Goal: Check status: Check status

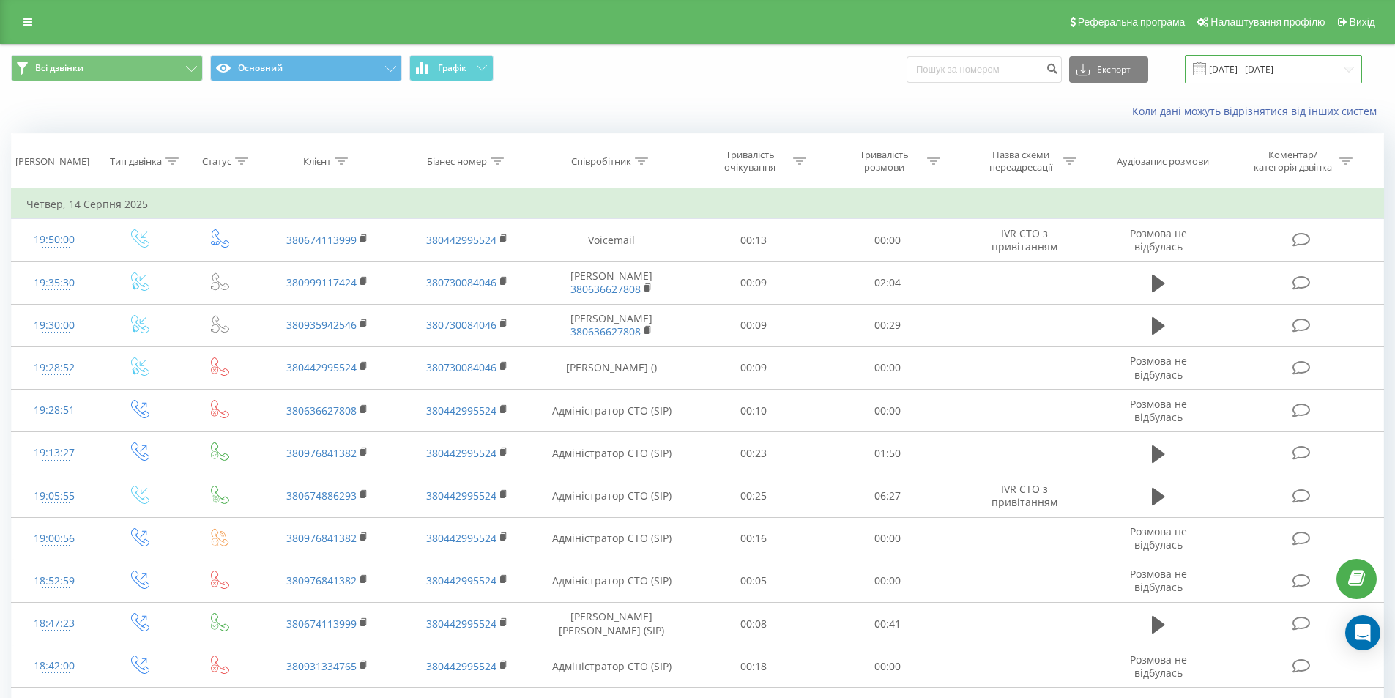
click at [1242, 66] on input "[DATE] - [DATE]" at bounding box center [1273, 69] width 177 height 29
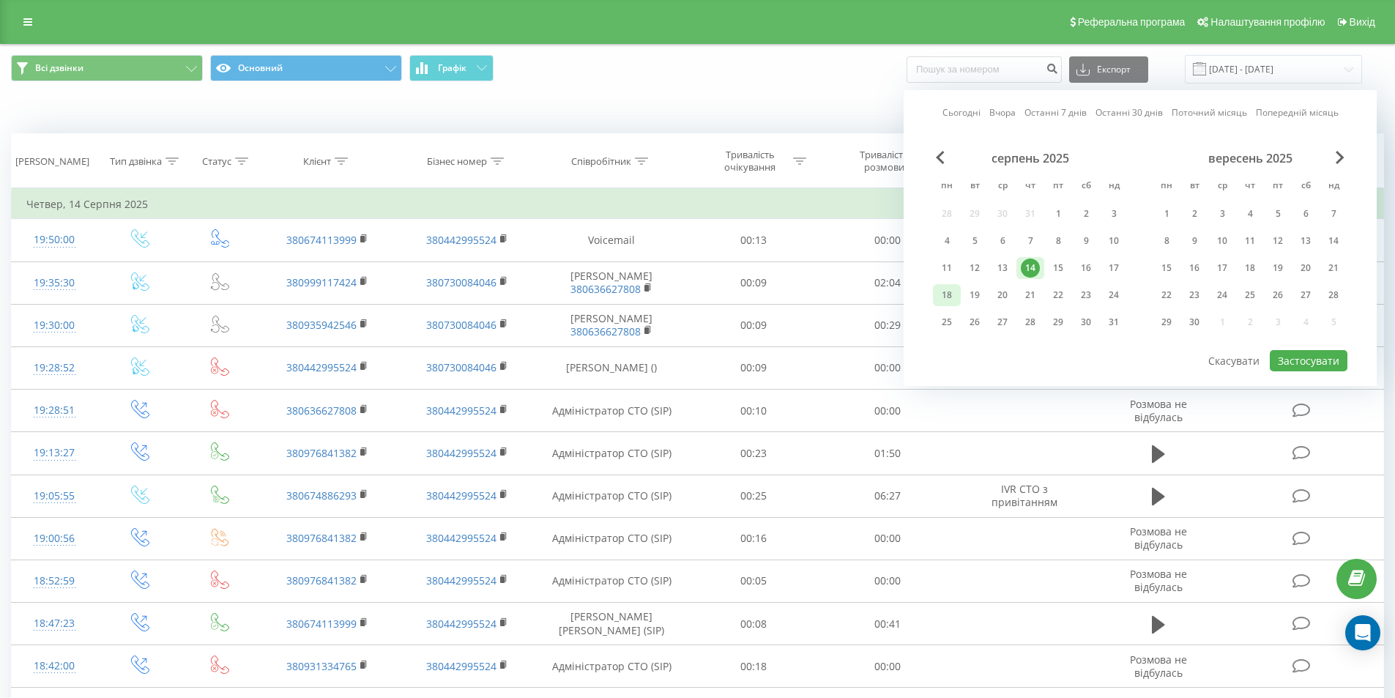
click at [958, 291] on div "18" at bounding box center [947, 295] width 28 height 22
click at [1292, 361] on button "Застосувати" at bounding box center [1309, 360] width 78 height 21
type input "[DATE] - [DATE]"
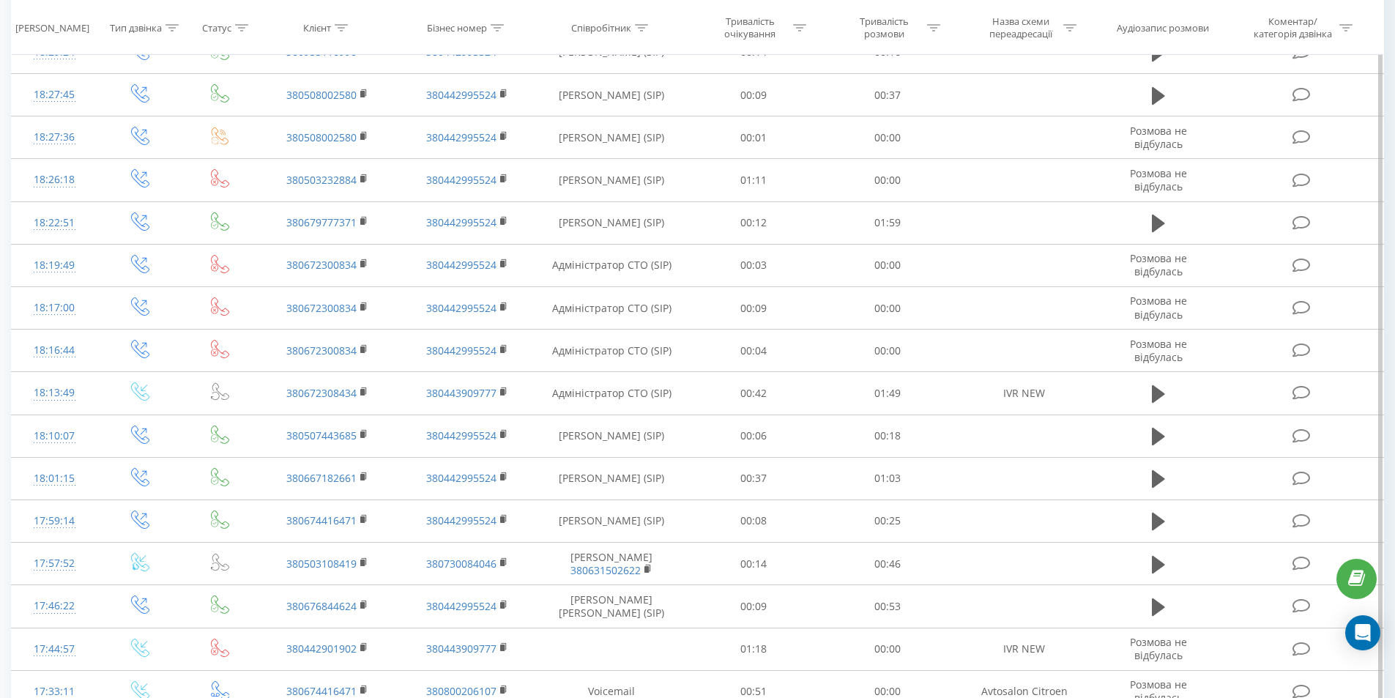
scroll to position [642, 0]
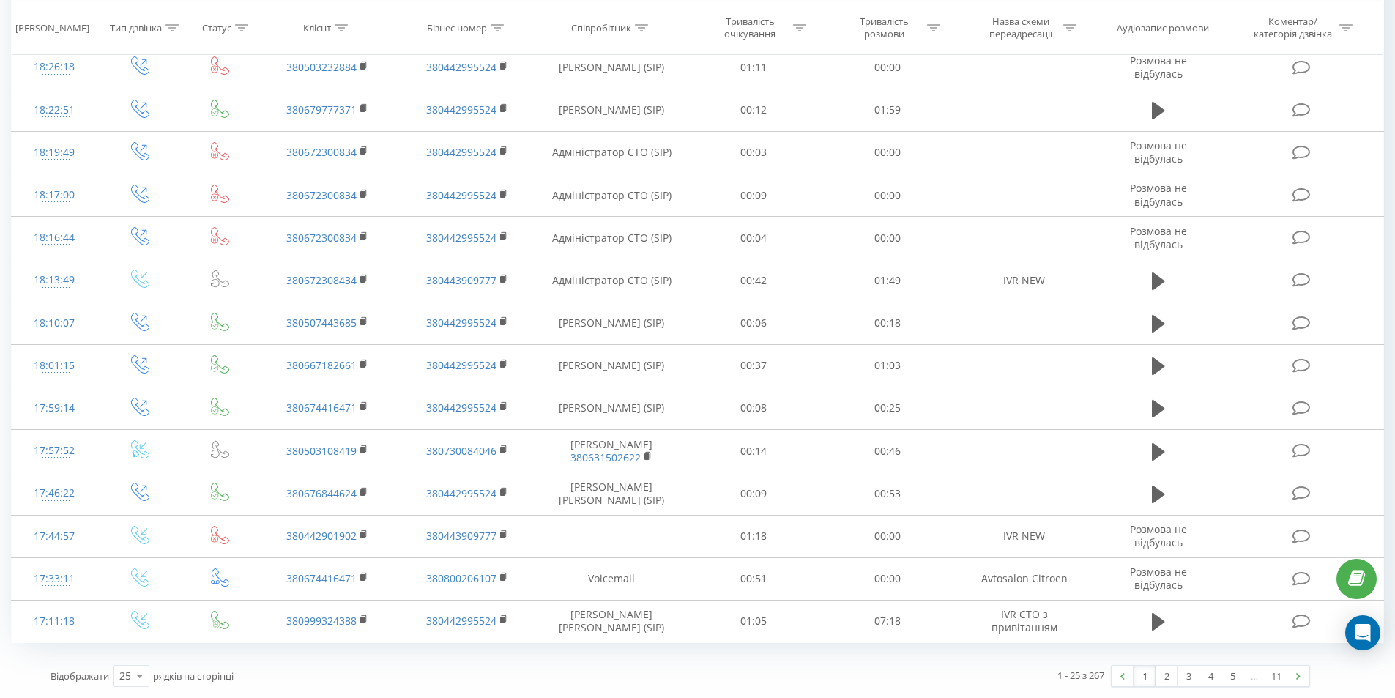
click at [1274, 688] on div "1 - 25 з 267 1 2 3 4 5 … 11" at bounding box center [1000, 676] width 640 height 42
click at [1279, 673] on link "11" at bounding box center [1277, 676] width 22 height 21
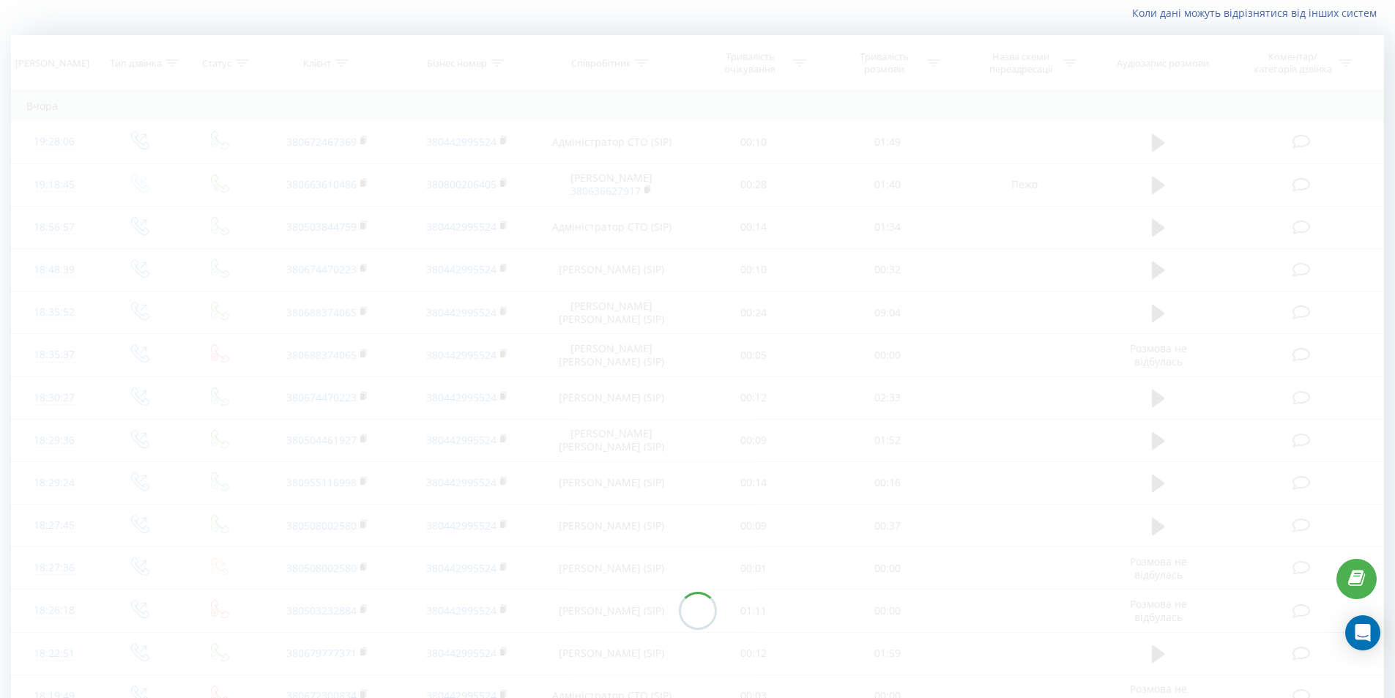
scroll to position [97, 0]
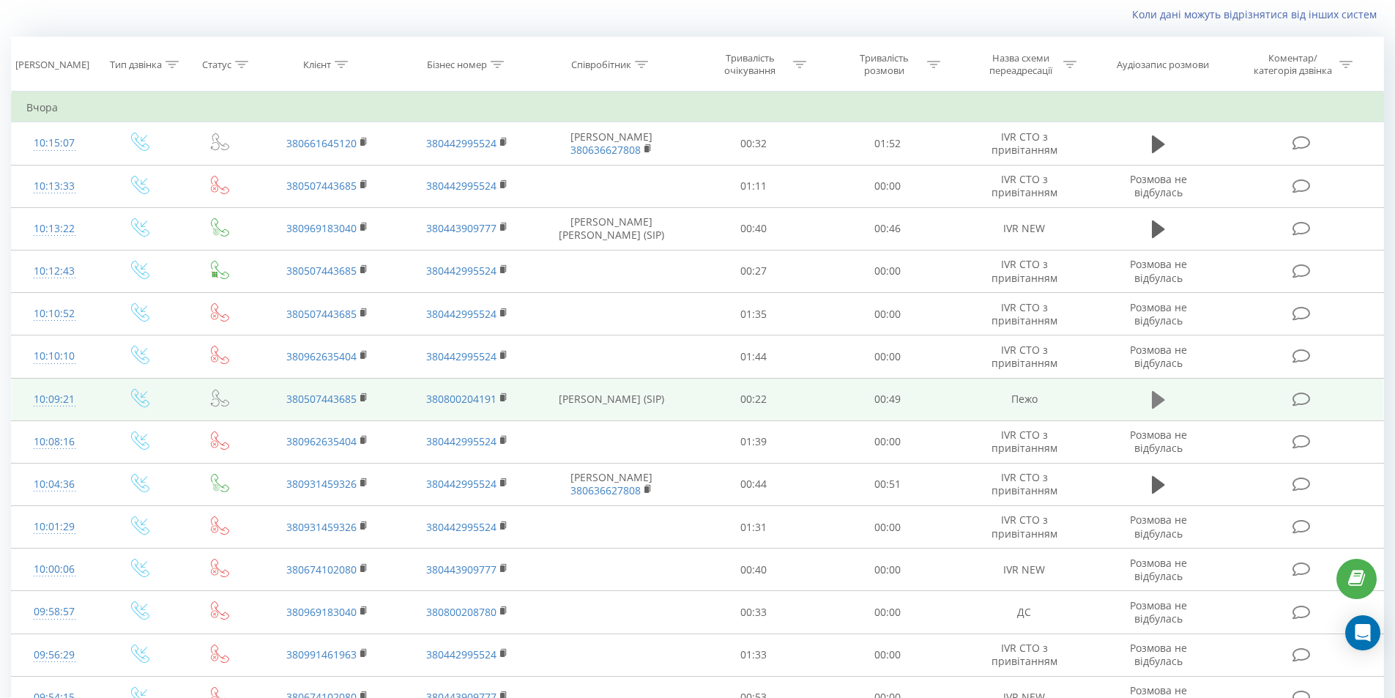
click at [1156, 411] on button at bounding box center [1159, 400] width 22 height 22
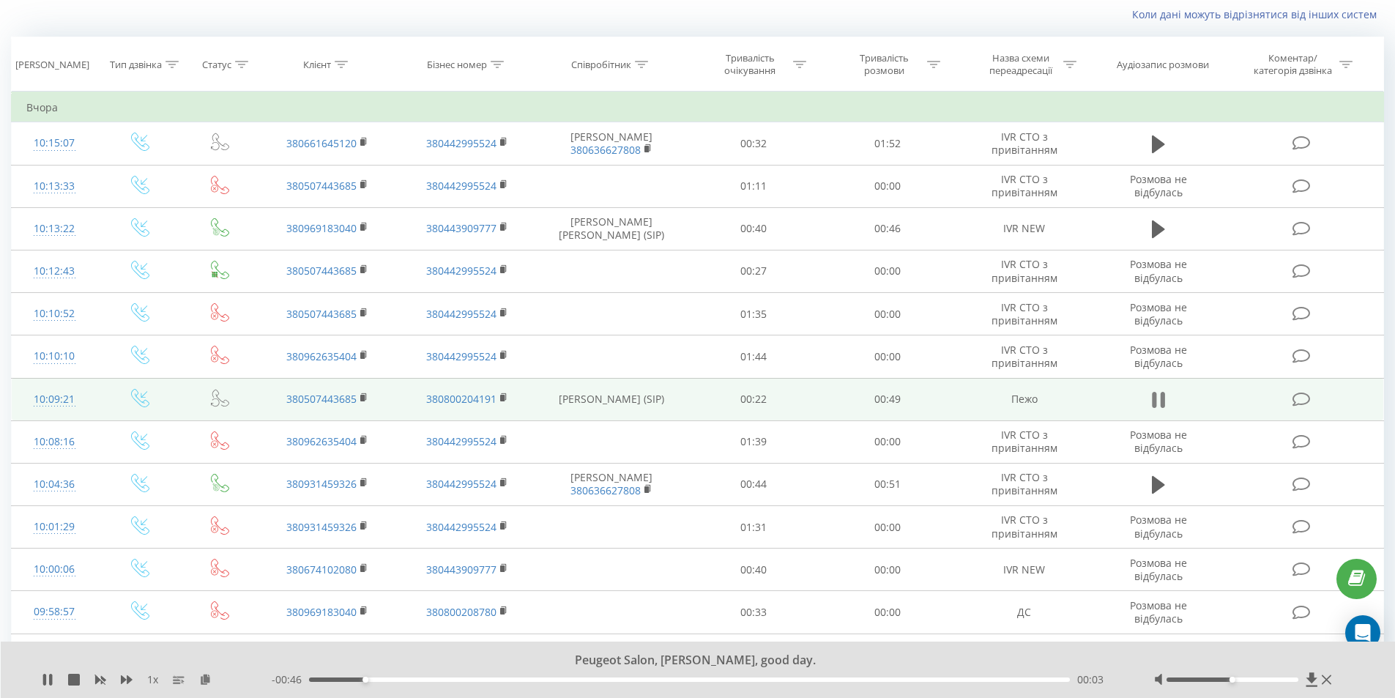
click at [1160, 398] on icon at bounding box center [1158, 400] width 13 height 21
click at [1157, 397] on icon at bounding box center [1158, 400] width 13 height 18
click at [1330, 681] on icon at bounding box center [1327, 680] width 10 height 12
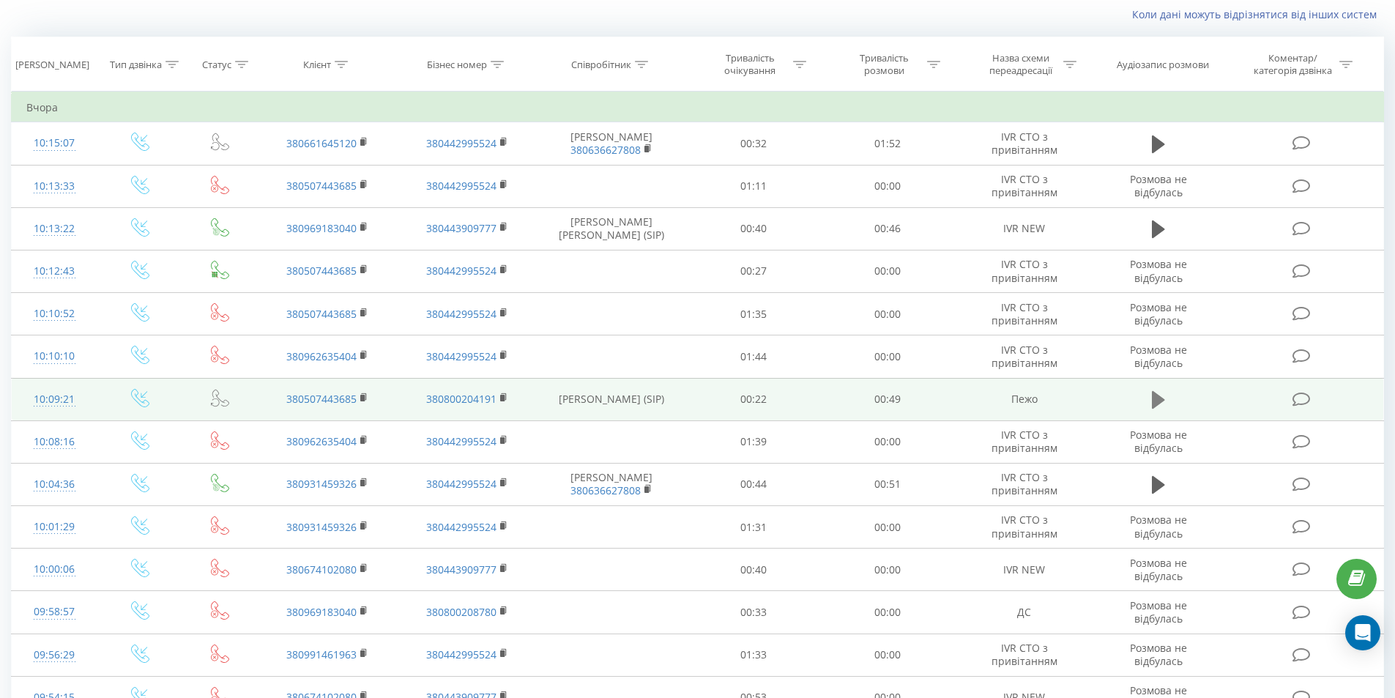
click at [1162, 406] on icon at bounding box center [1158, 400] width 13 height 21
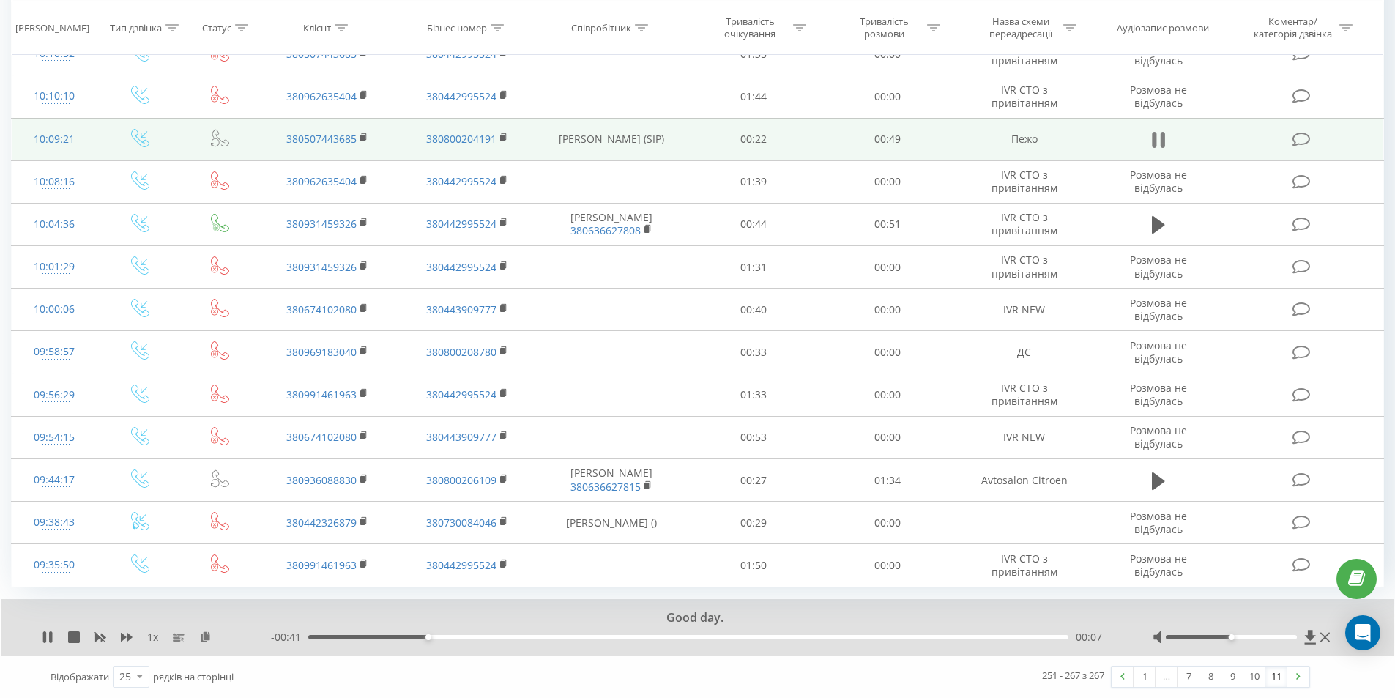
scroll to position [357, 0]
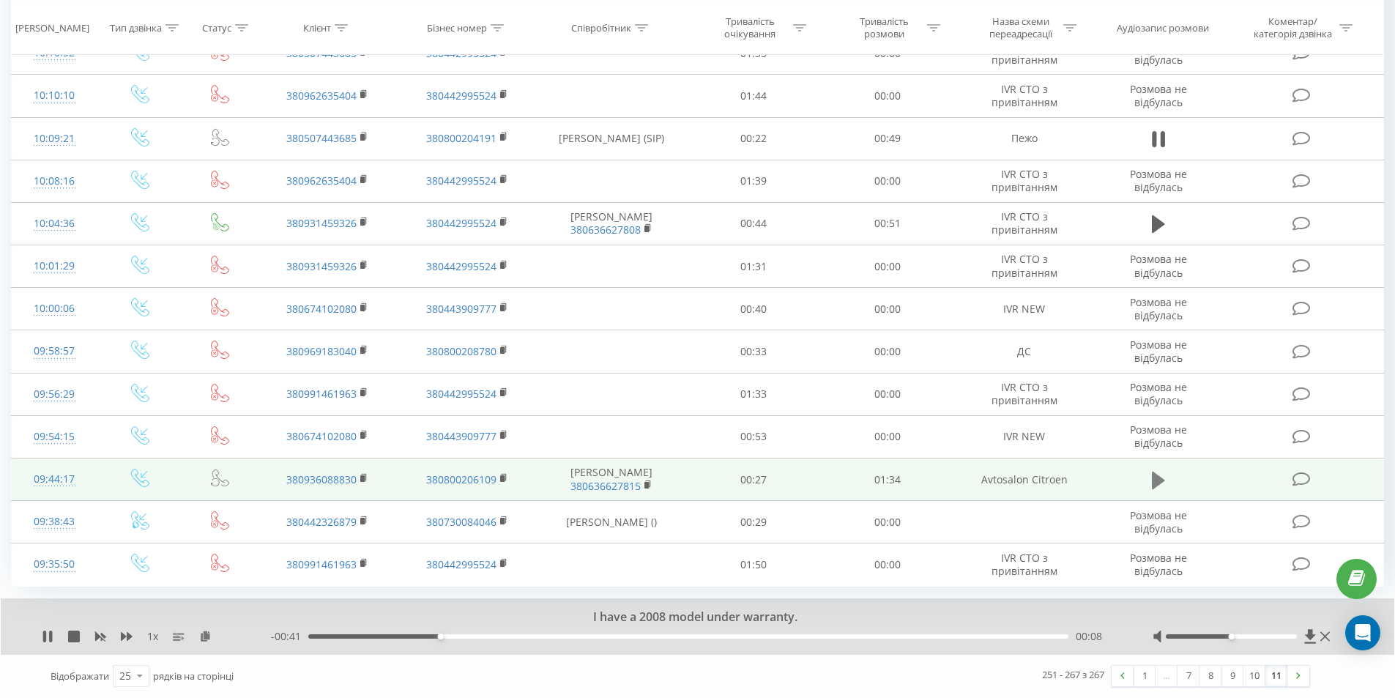
click at [1156, 478] on icon at bounding box center [1158, 480] width 13 height 18
click at [1258, 670] on link "10" at bounding box center [1255, 676] width 22 height 21
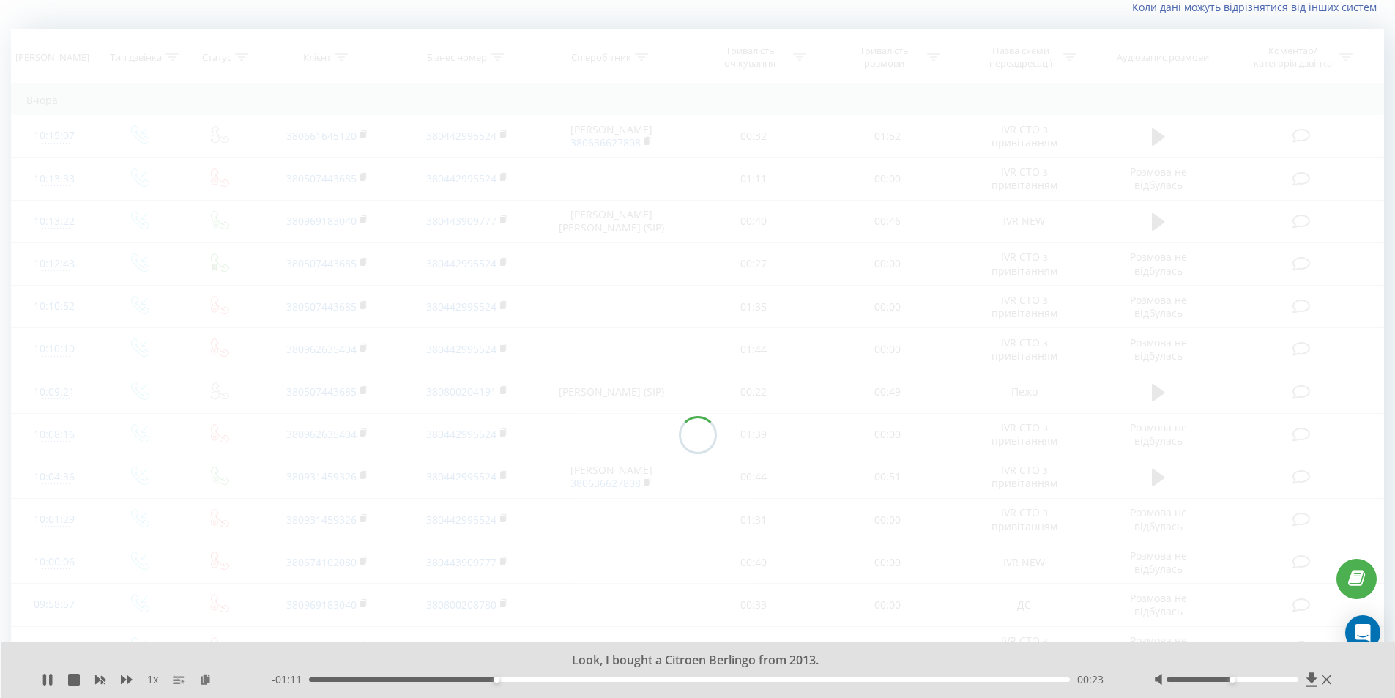
scroll to position [97, 0]
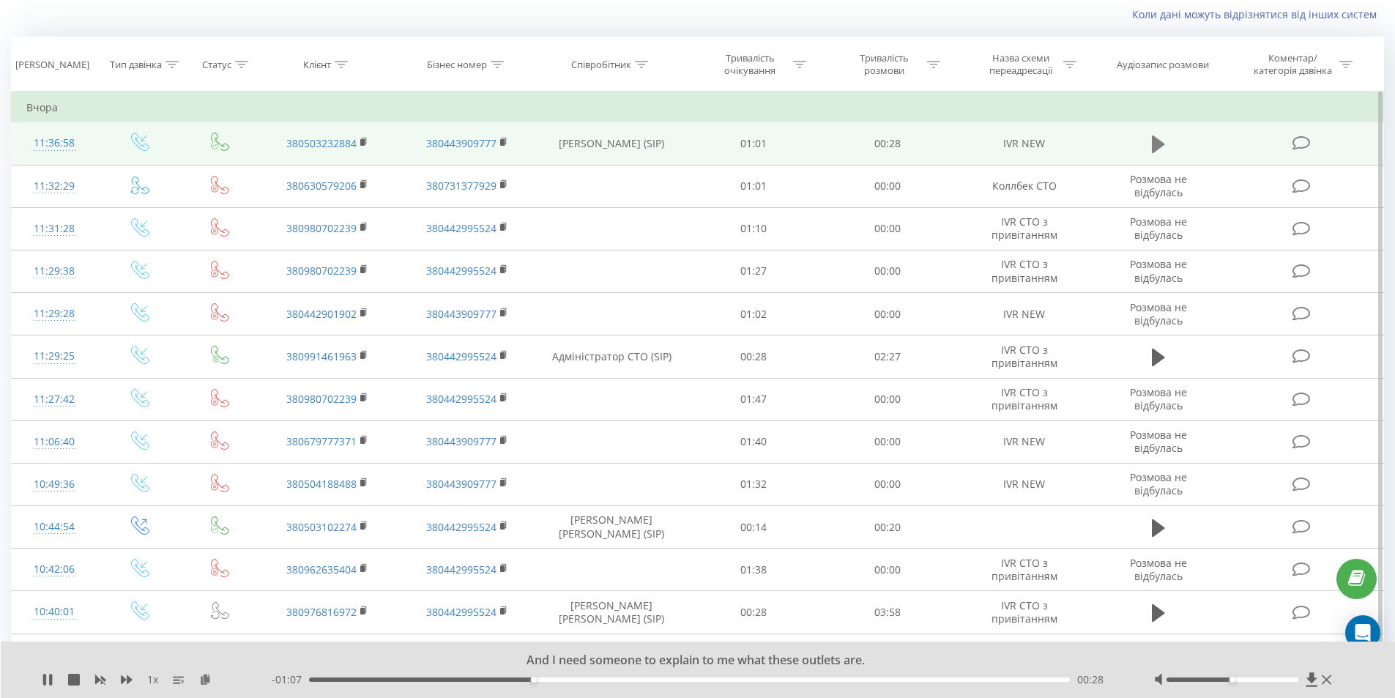
click at [1158, 150] on icon at bounding box center [1158, 144] width 13 height 21
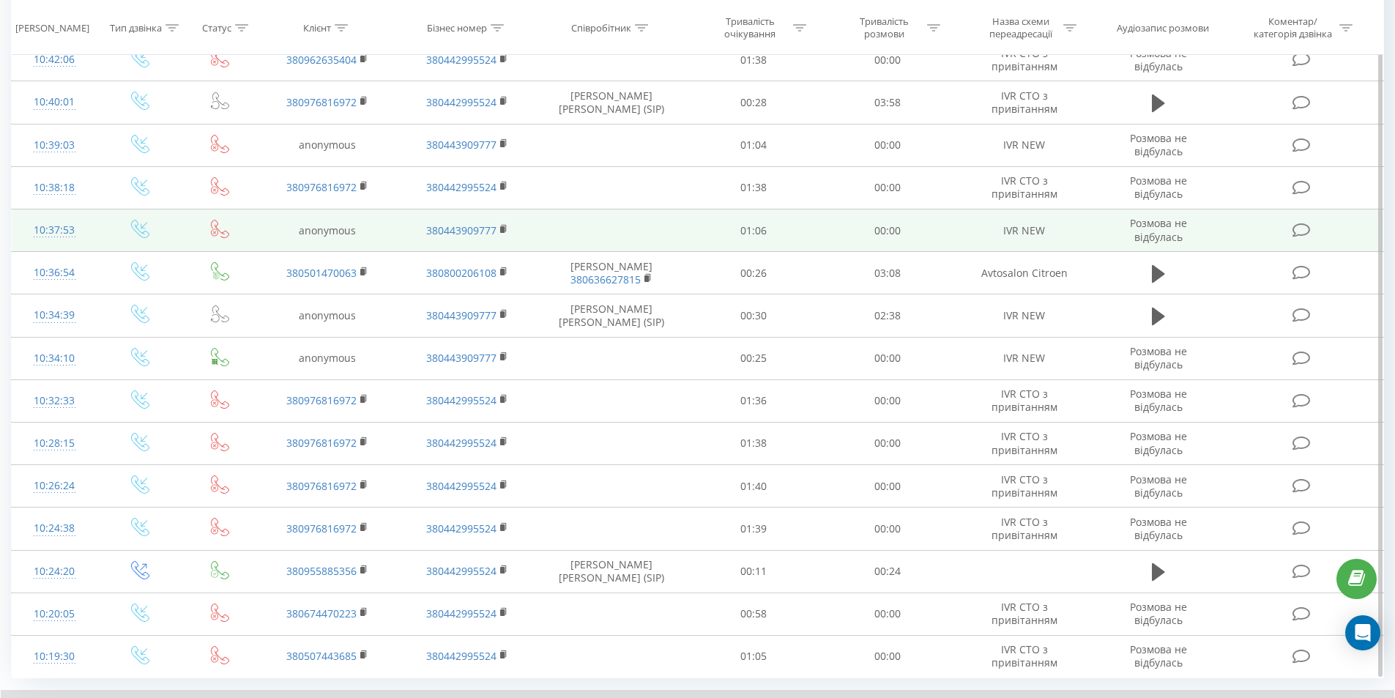
scroll to position [609, 0]
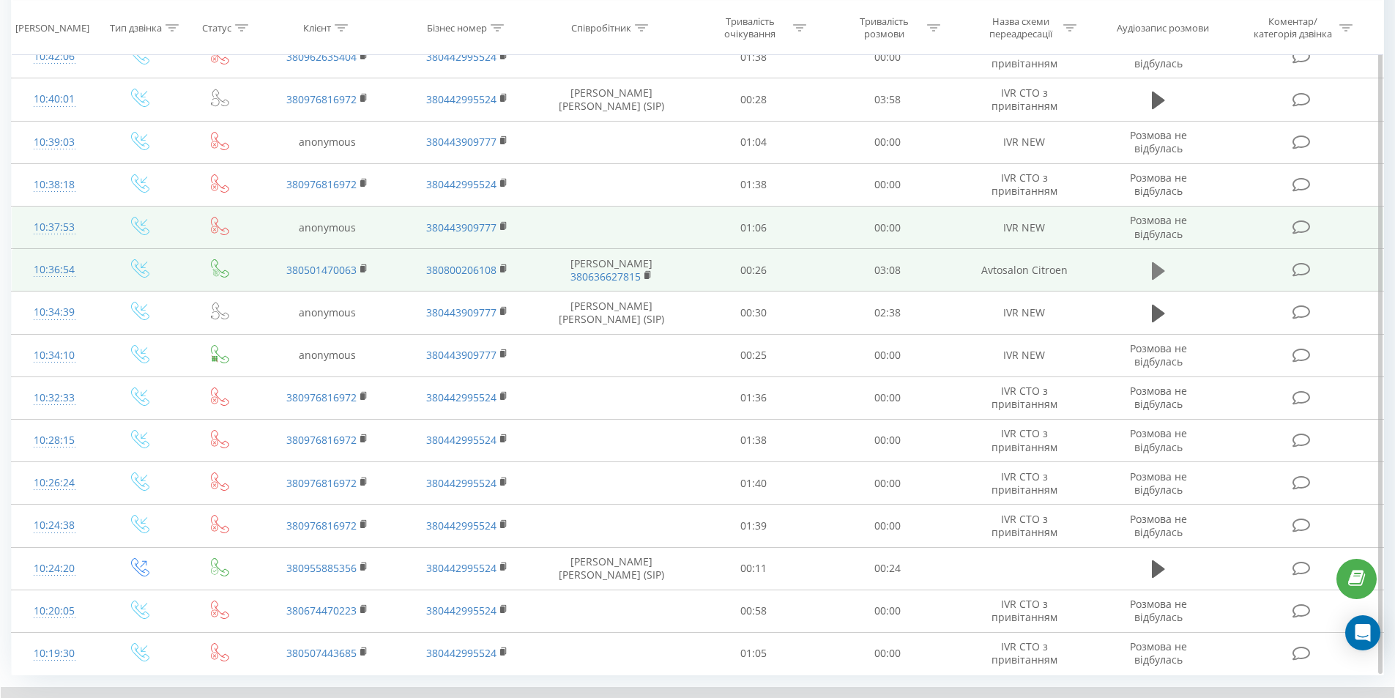
click at [1157, 279] on icon at bounding box center [1158, 271] width 13 height 21
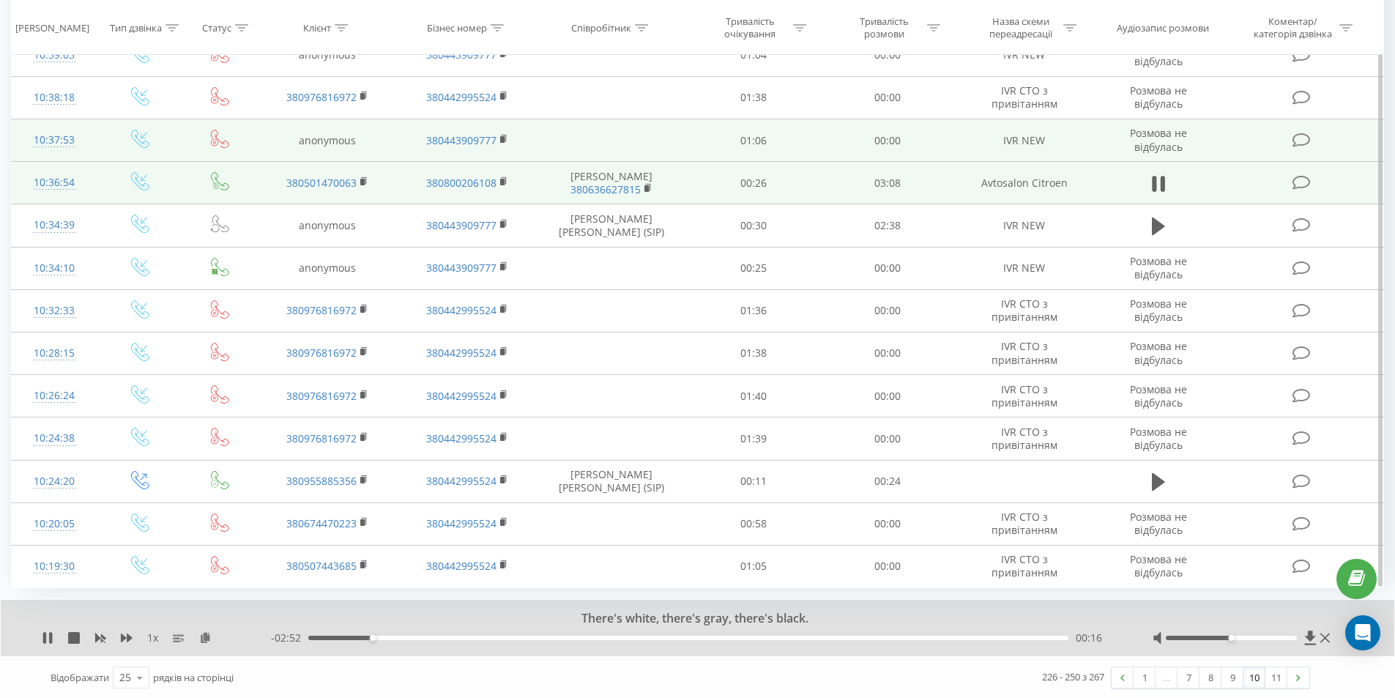
scroll to position [698, 0]
click at [1230, 673] on link "9" at bounding box center [1233, 676] width 22 height 21
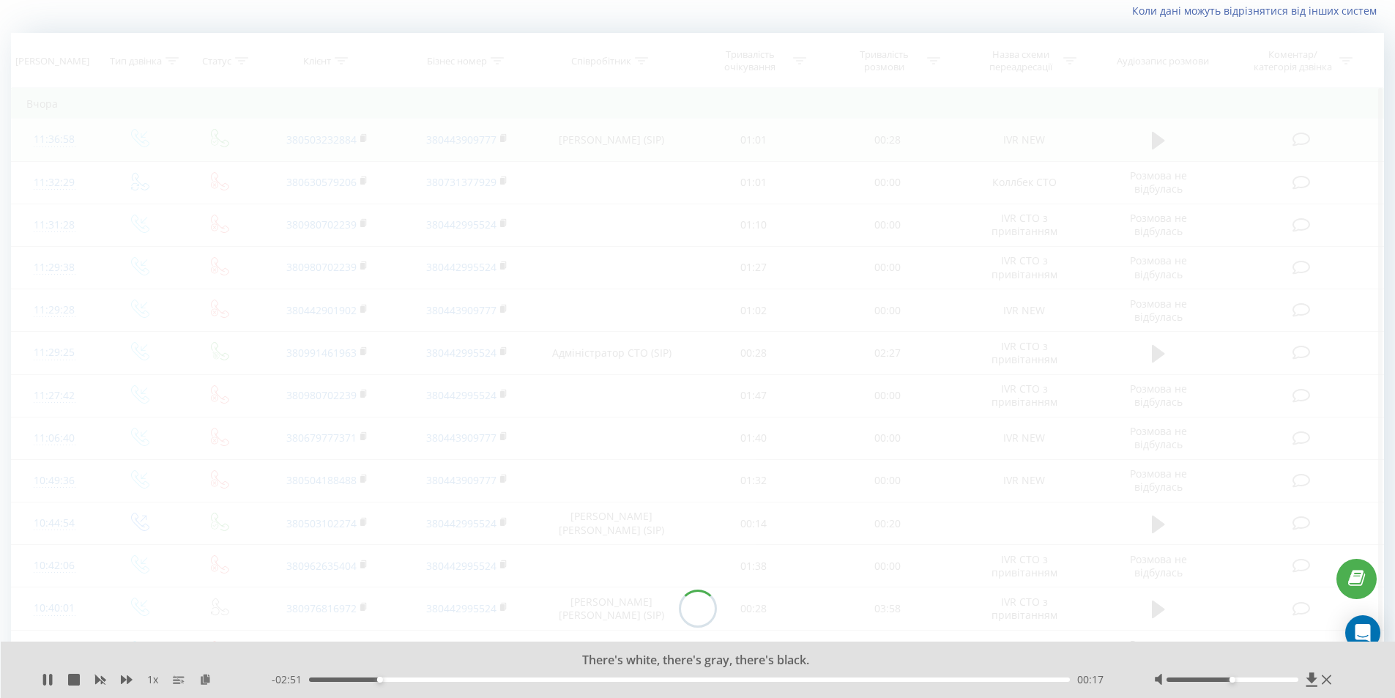
scroll to position [97, 0]
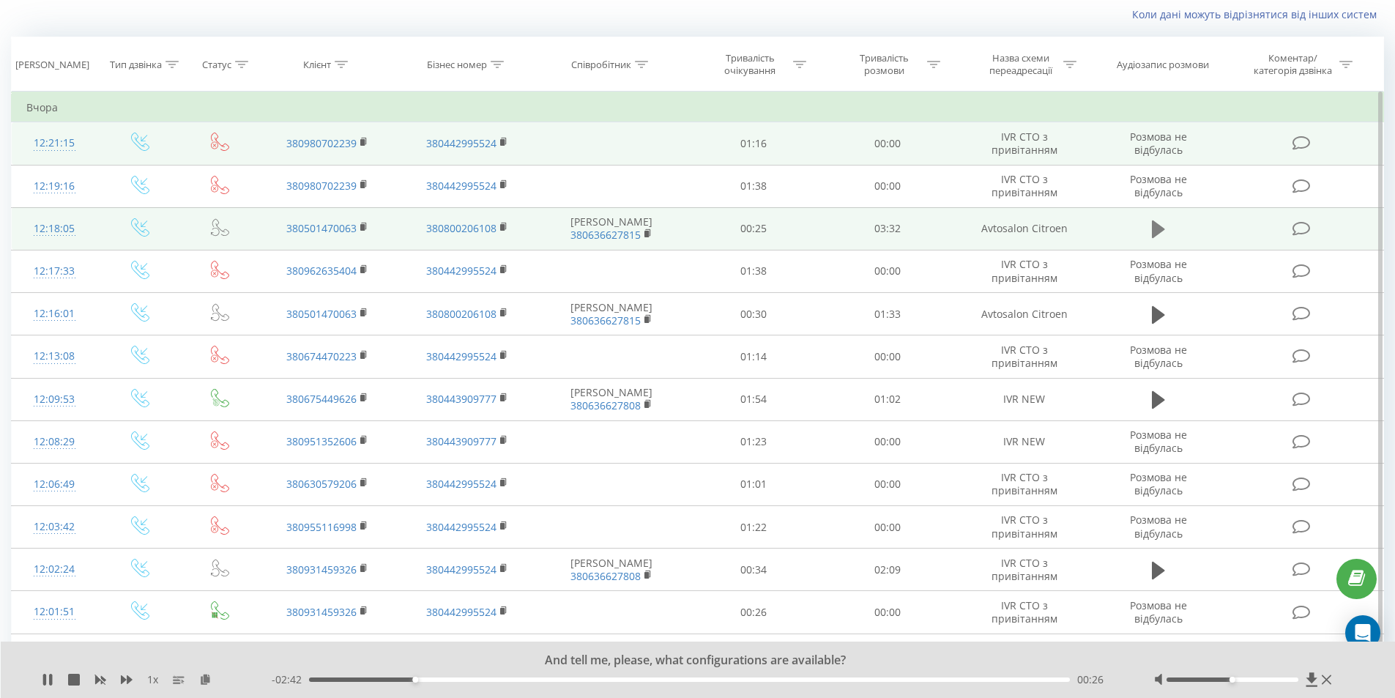
click at [1153, 231] on icon at bounding box center [1158, 229] width 13 height 18
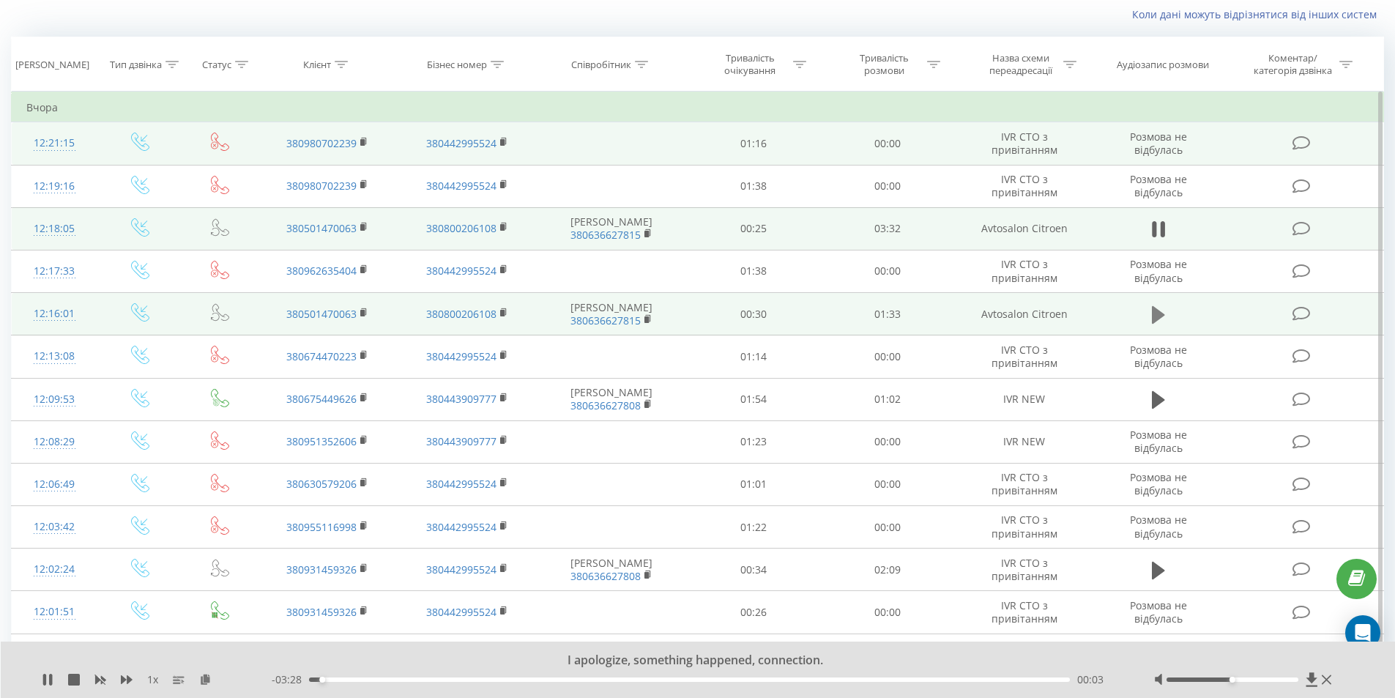
click at [1150, 306] on button at bounding box center [1159, 315] width 22 height 22
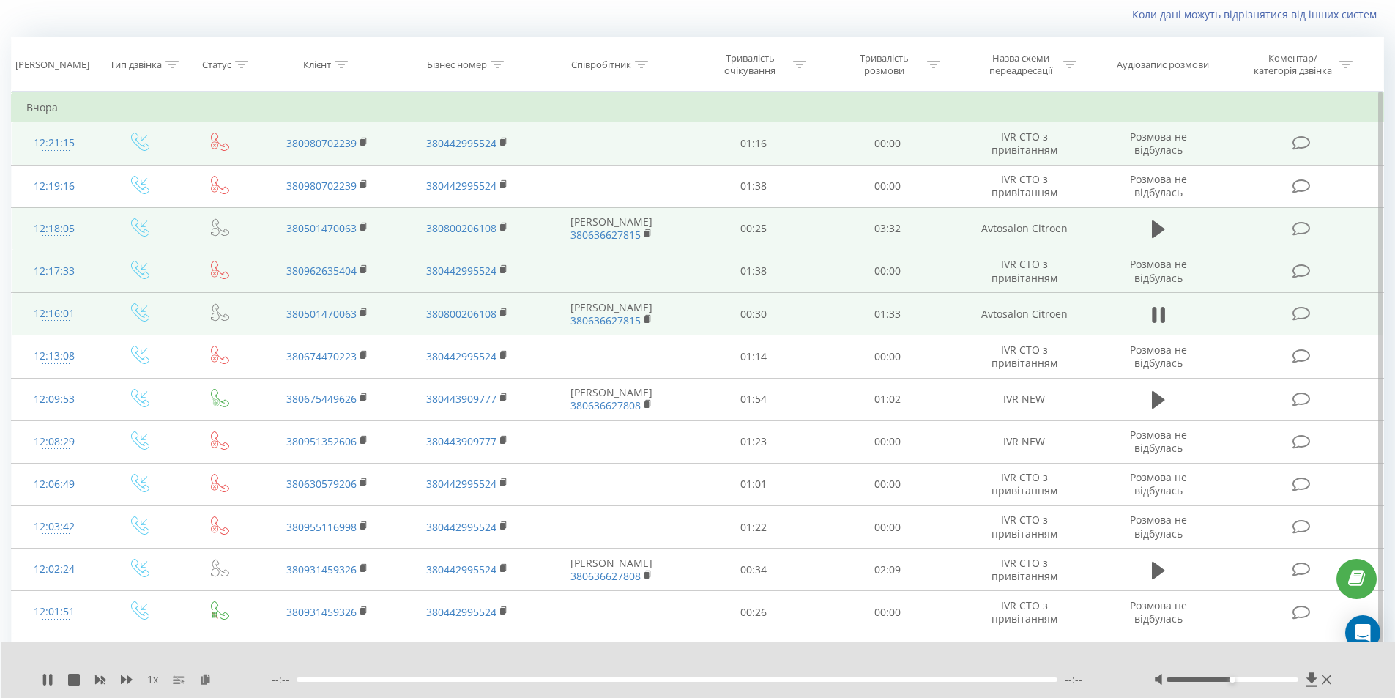
scroll to position [170, 0]
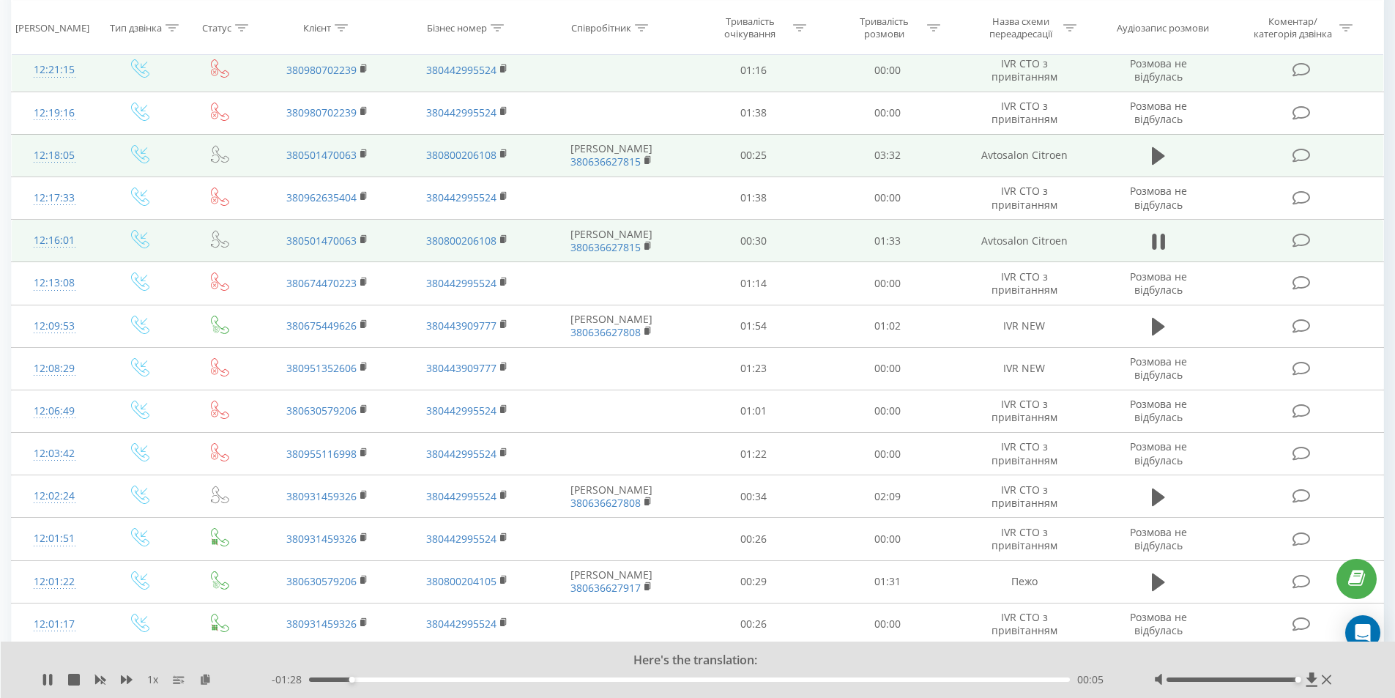
click at [1296, 679] on div at bounding box center [1233, 679] width 132 height 4
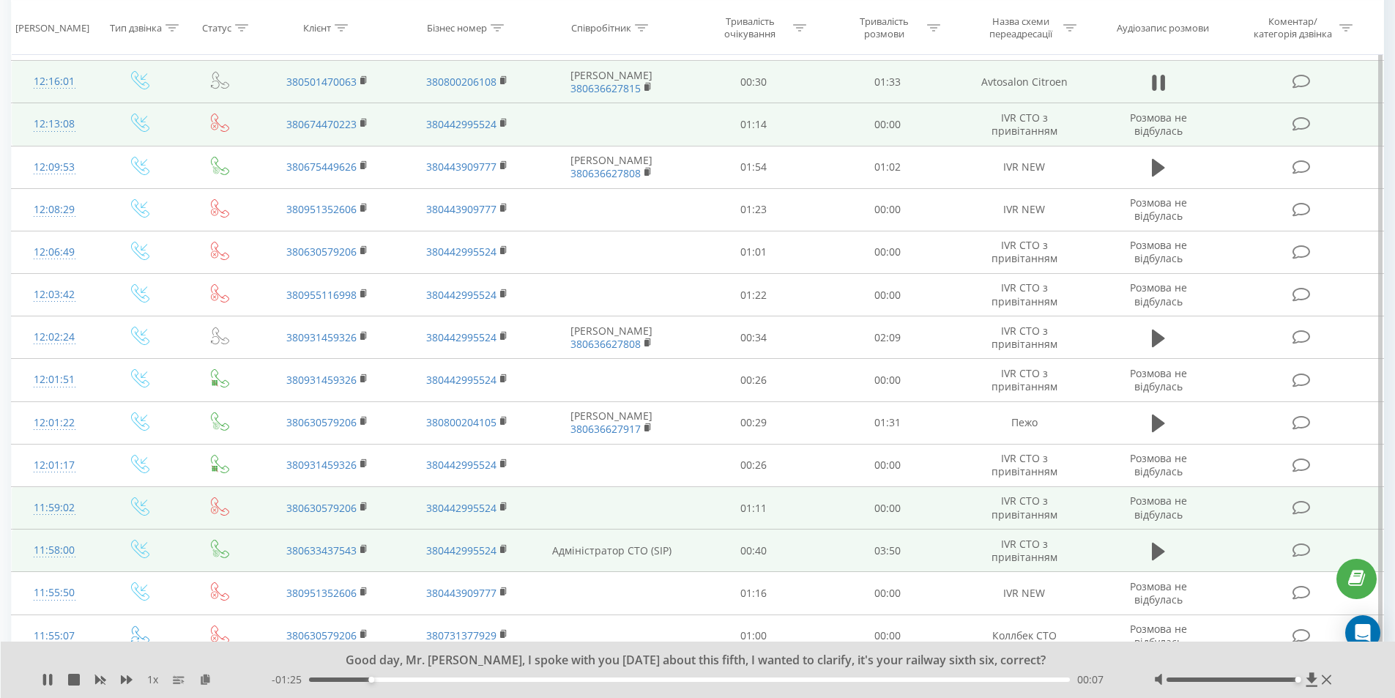
scroll to position [390, 0]
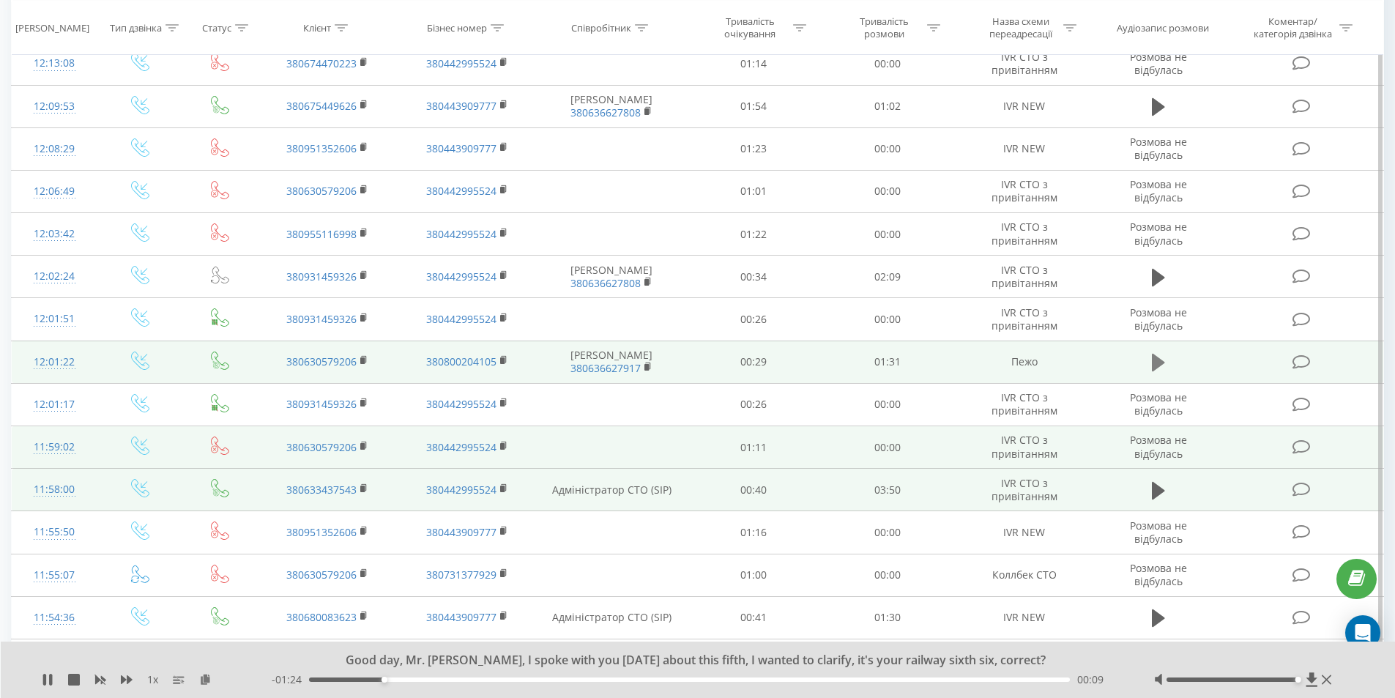
click at [1156, 362] on icon at bounding box center [1158, 363] width 13 height 18
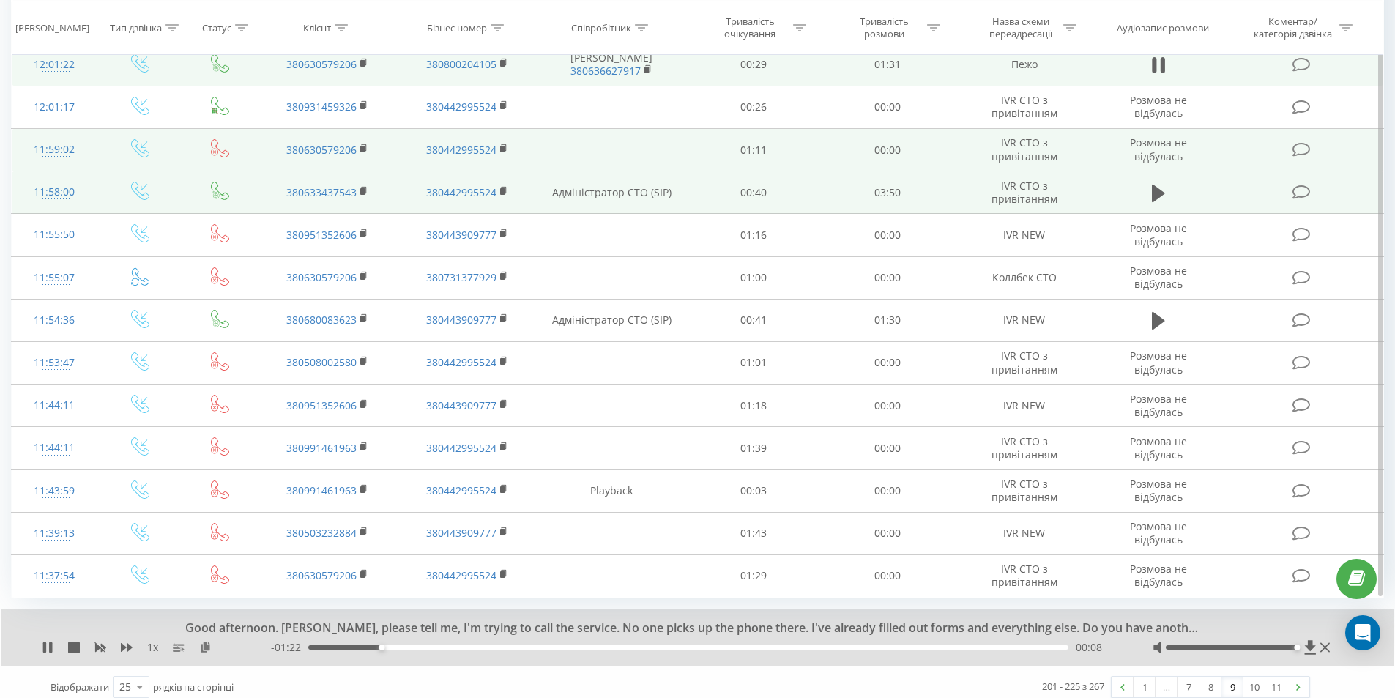
scroll to position [698, 0]
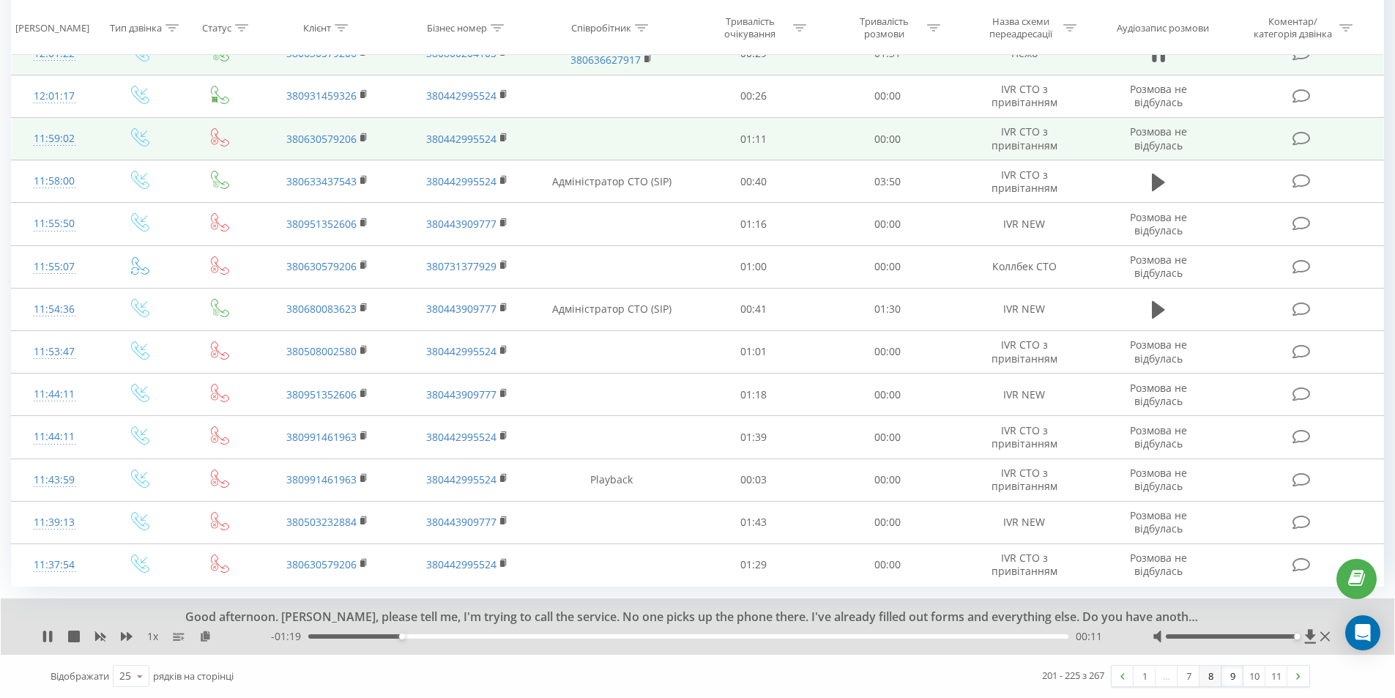
click at [1211, 679] on link "8" at bounding box center [1211, 676] width 22 height 21
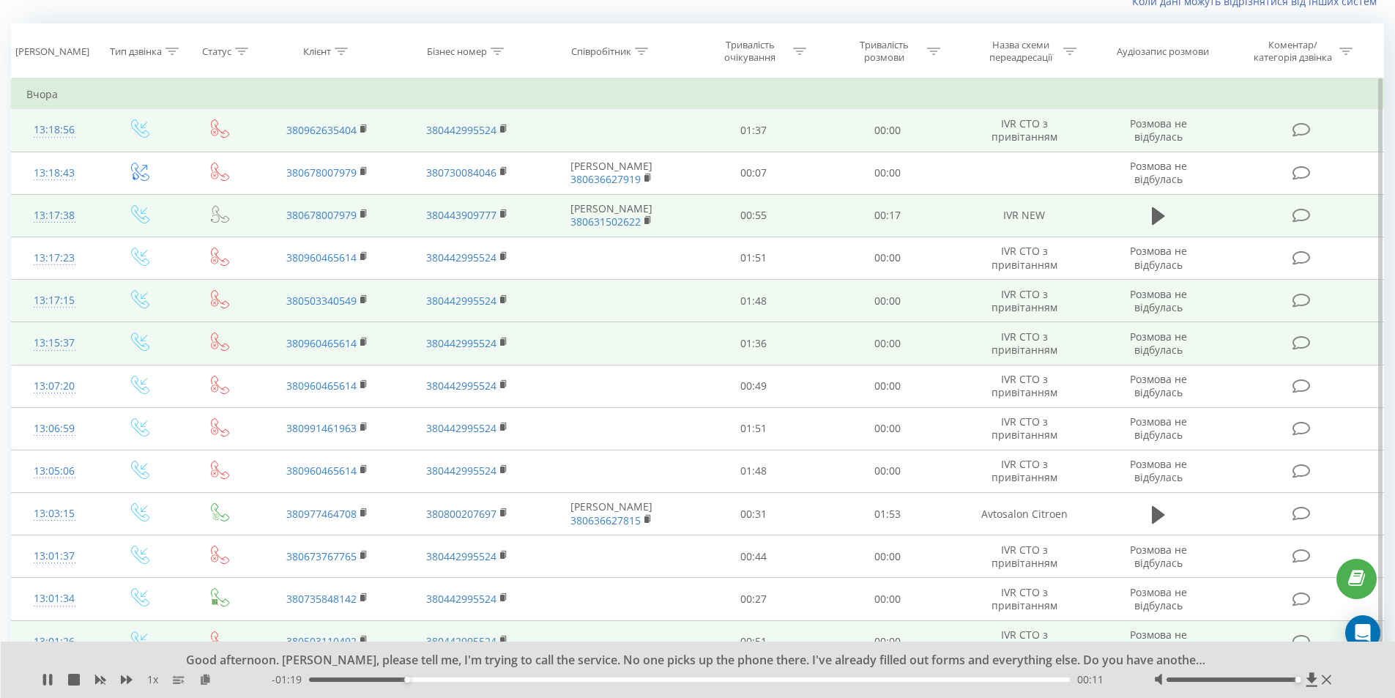
scroll to position [97, 0]
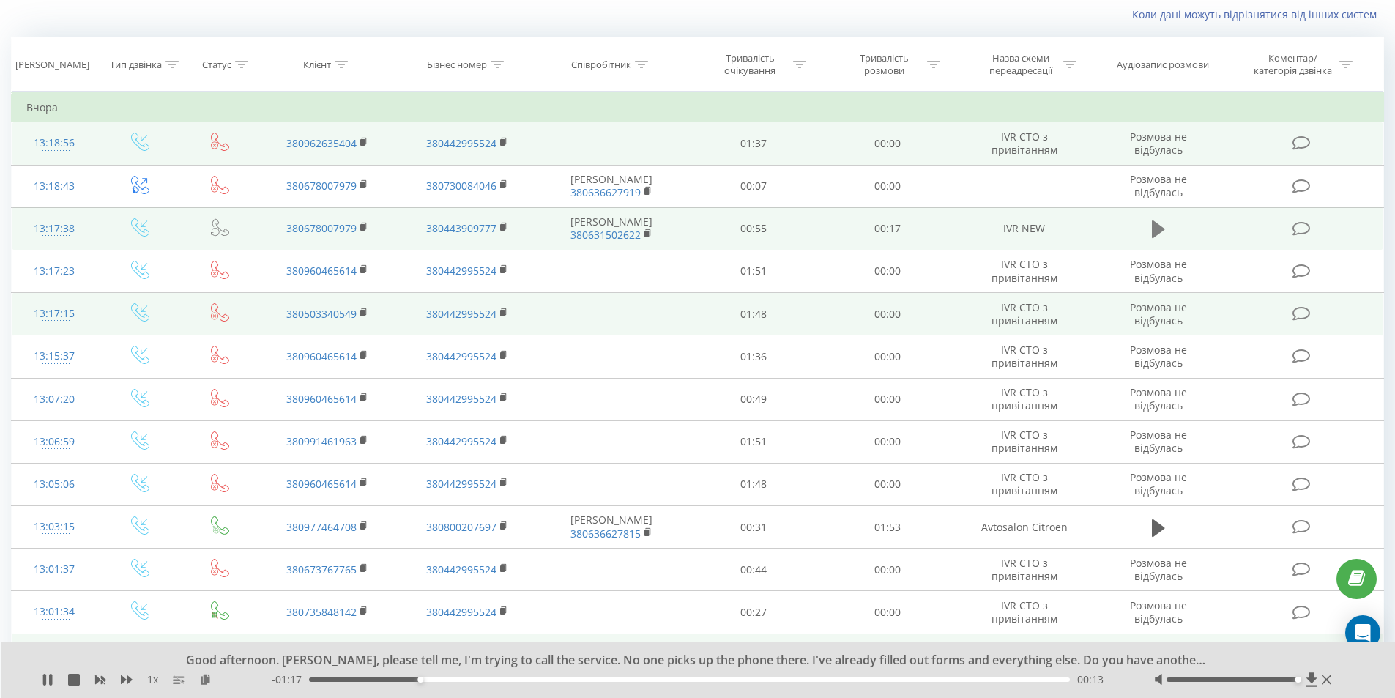
click at [1154, 232] on icon at bounding box center [1158, 229] width 13 height 18
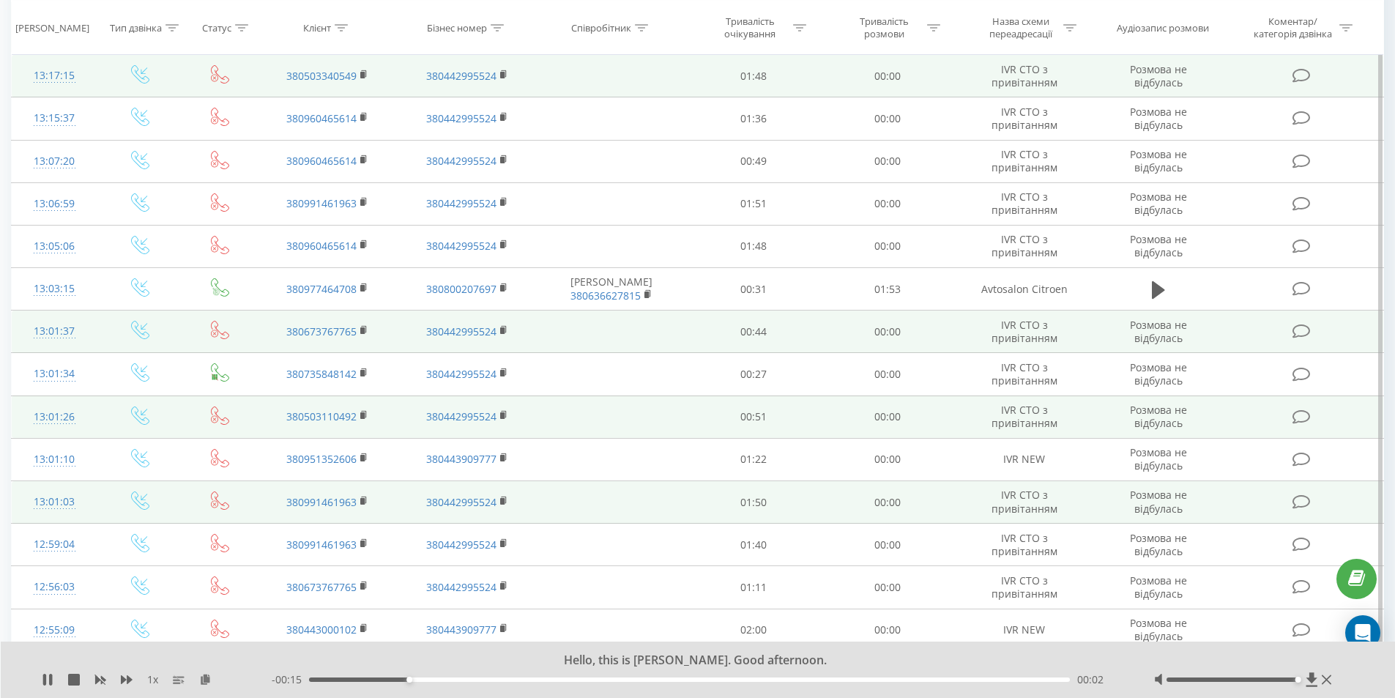
scroll to position [316, 0]
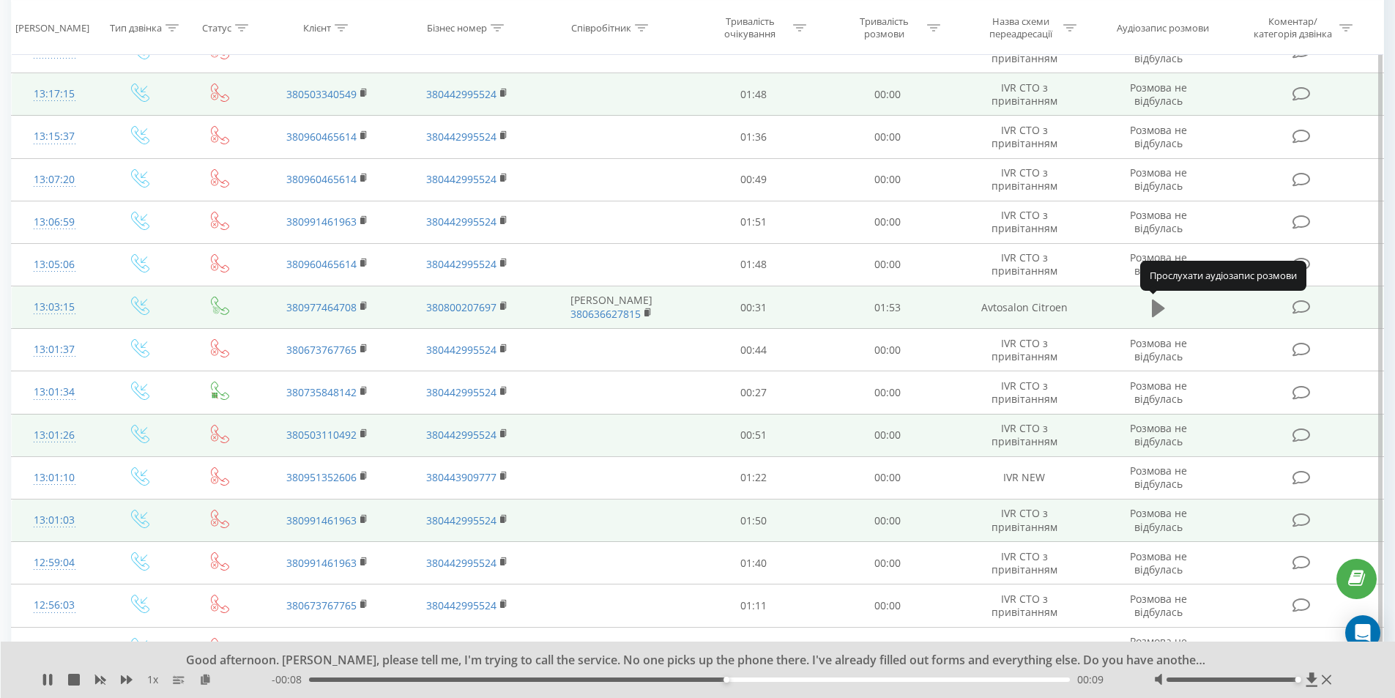
click at [1159, 304] on icon at bounding box center [1158, 308] width 13 height 18
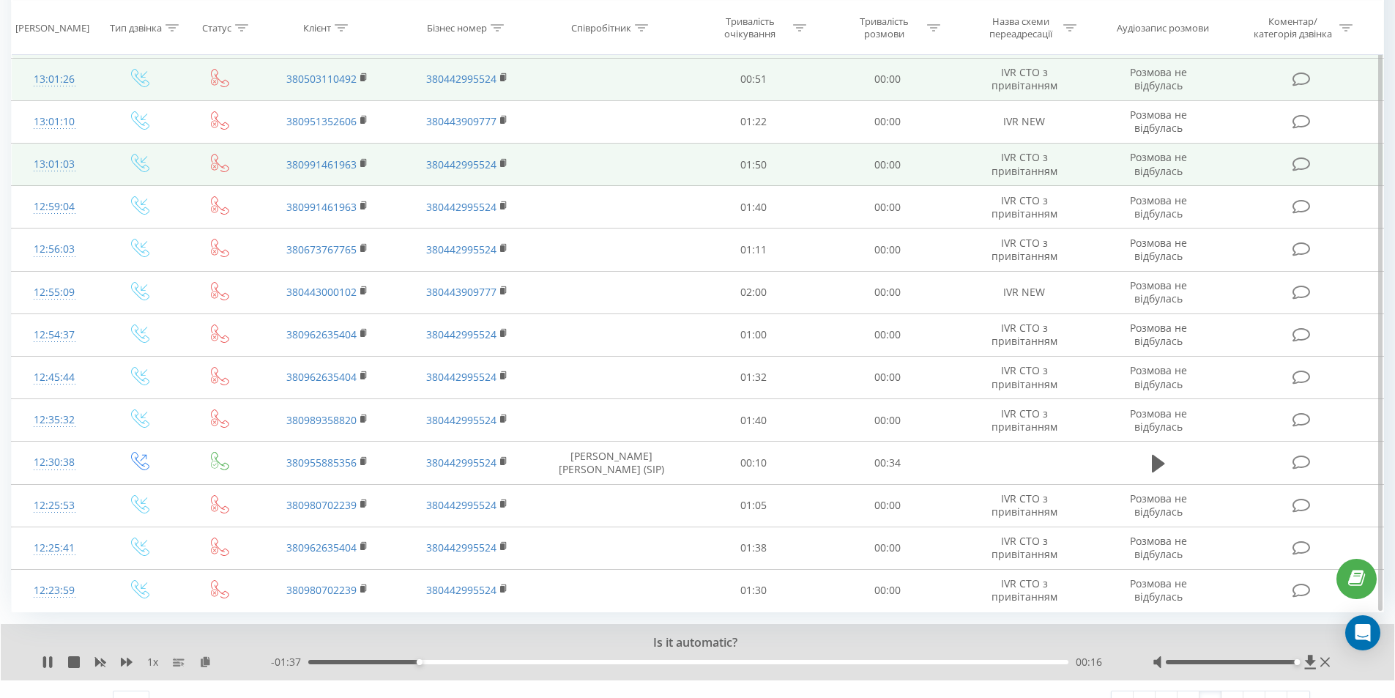
scroll to position [698, 0]
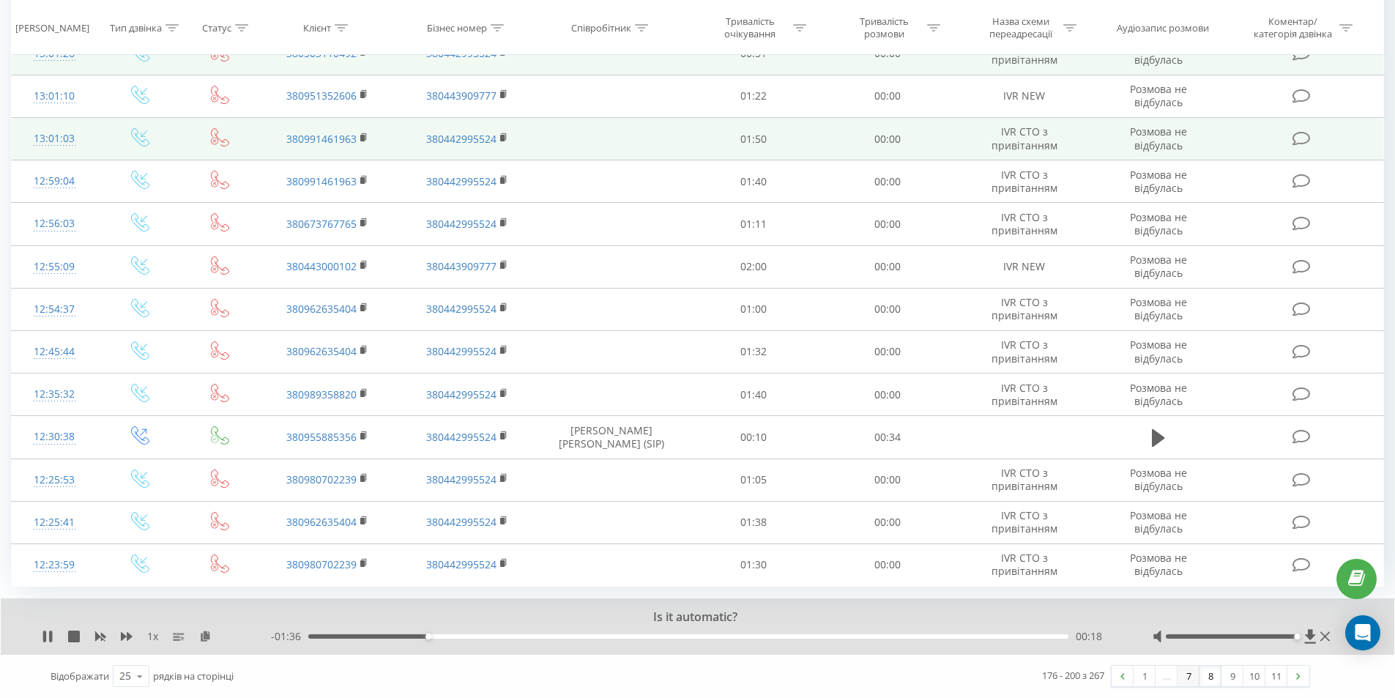
click at [1195, 676] on link "7" at bounding box center [1189, 676] width 22 height 21
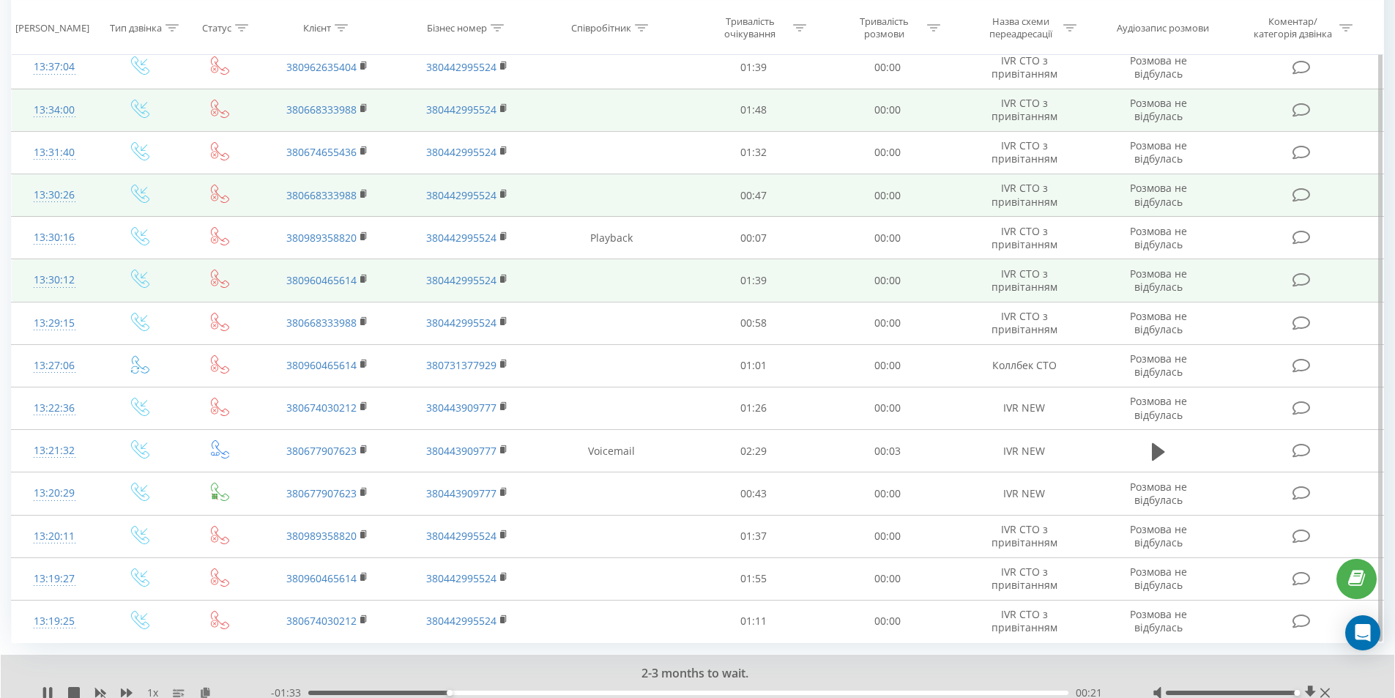
scroll to position [698, 0]
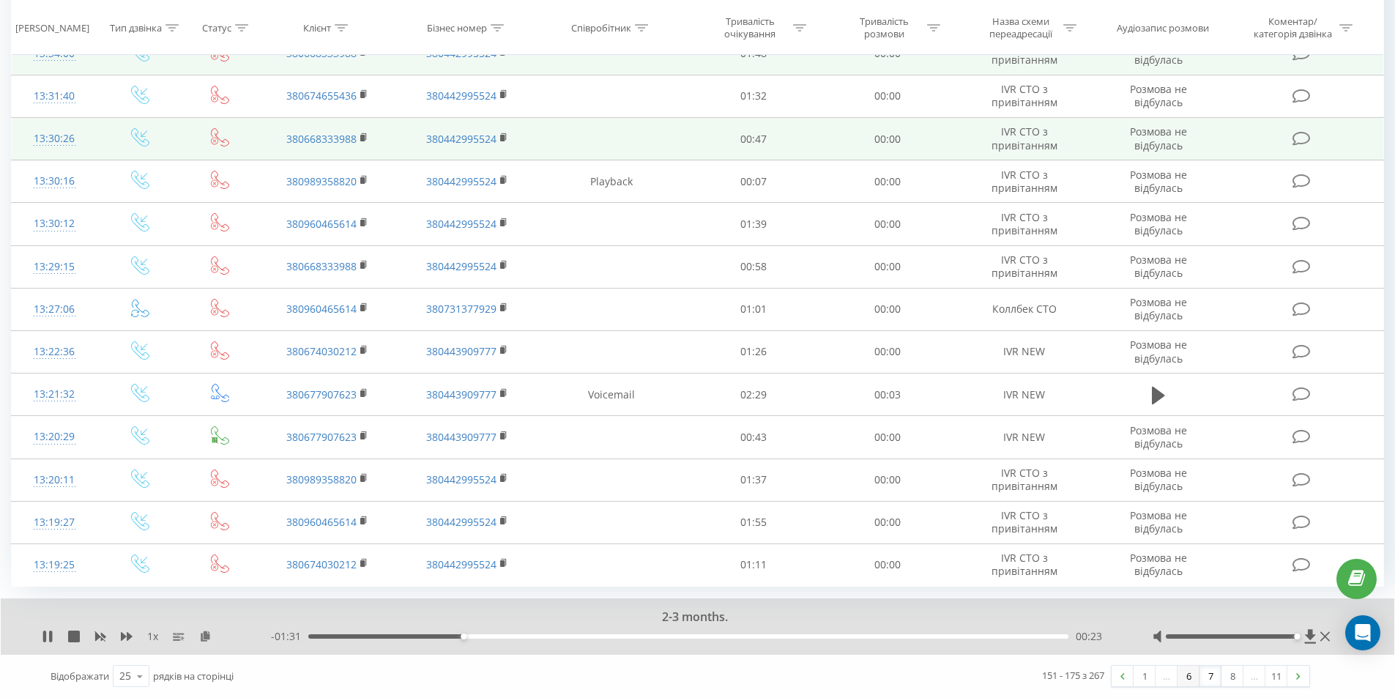
click at [1191, 680] on link "6" at bounding box center [1189, 676] width 22 height 21
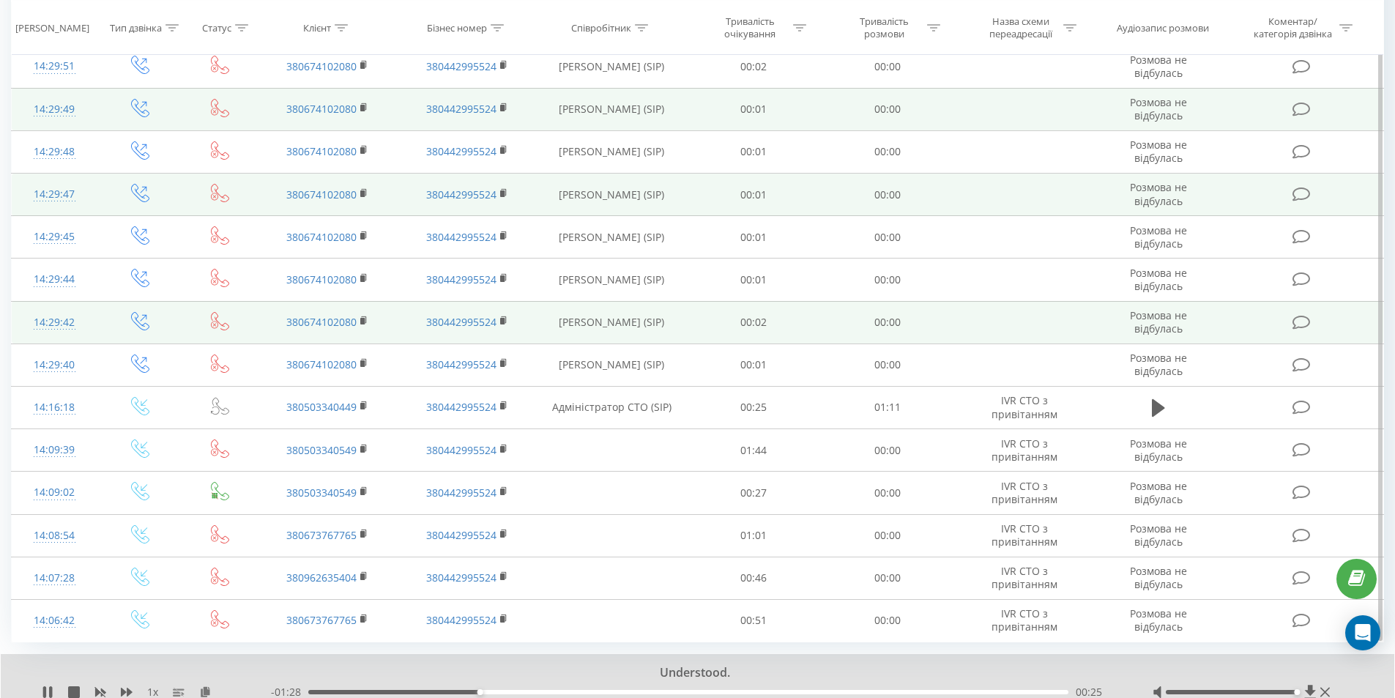
scroll to position [698, 0]
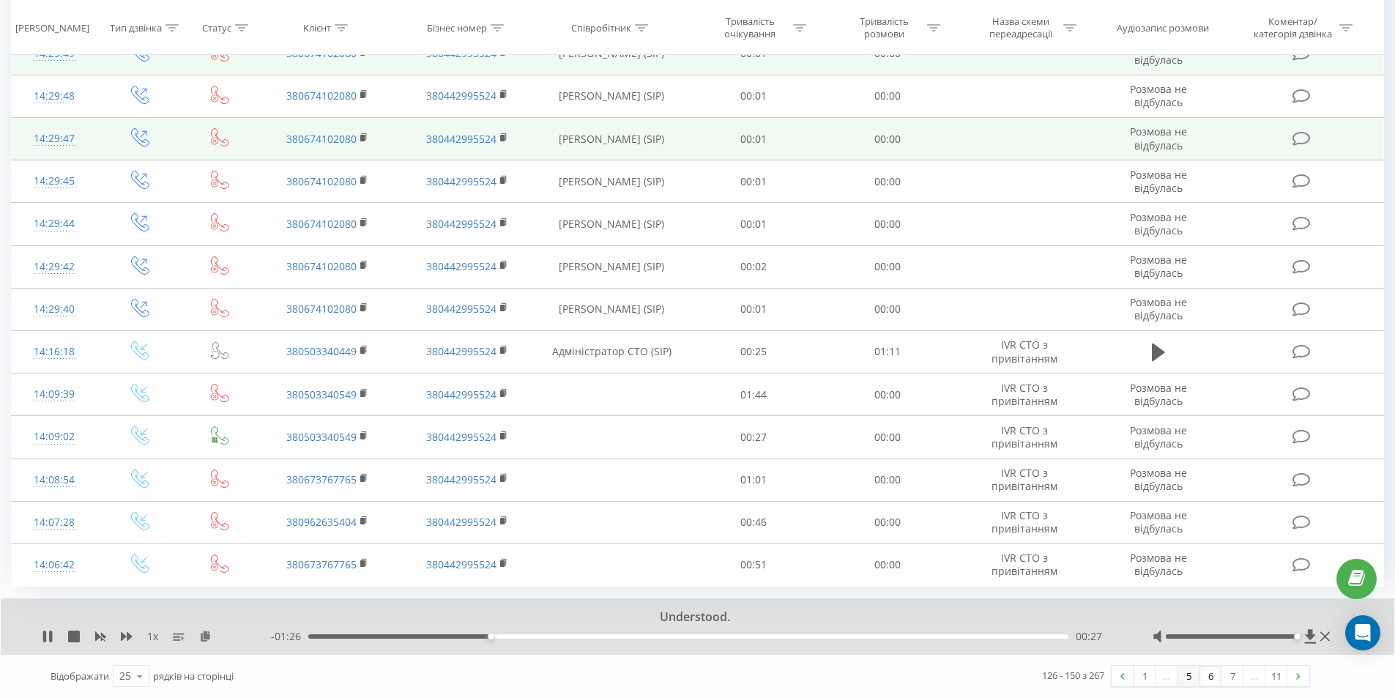
click at [1187, 680] on link "5" at bounding box center [1189, 676] width 22 height 21
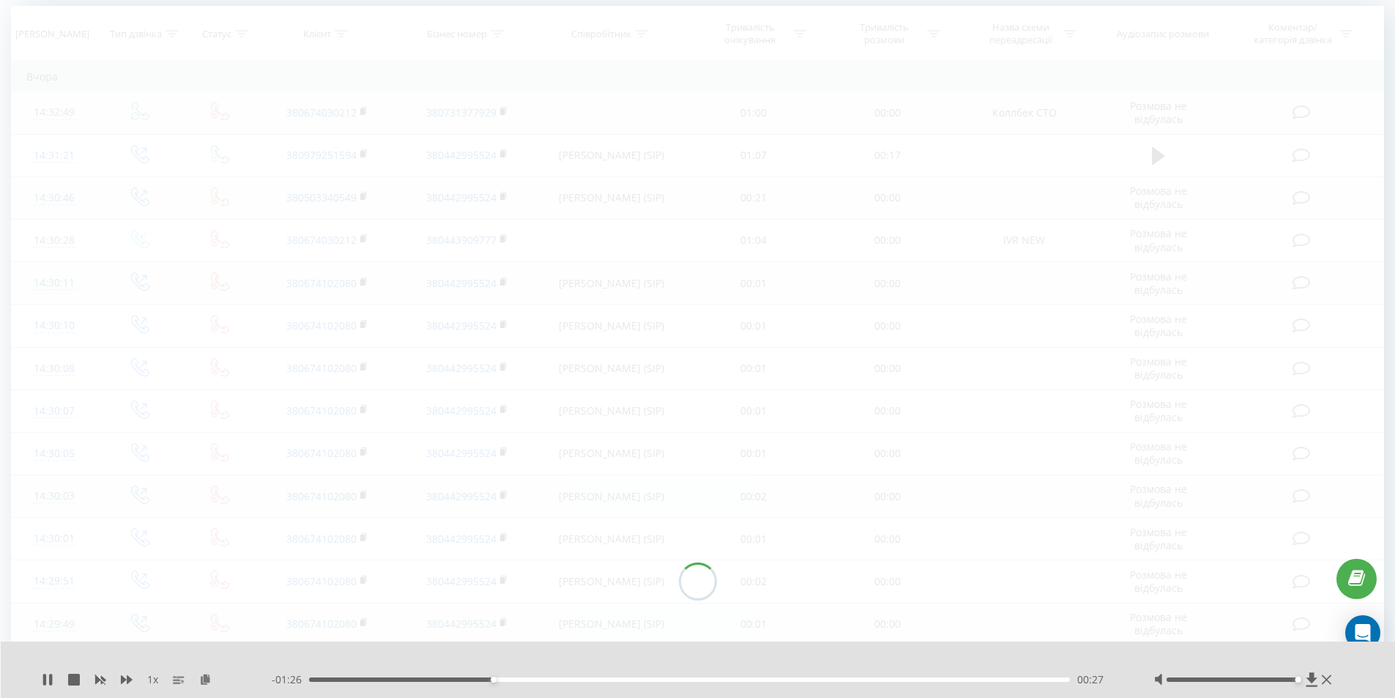
scroll to position [97, 0]
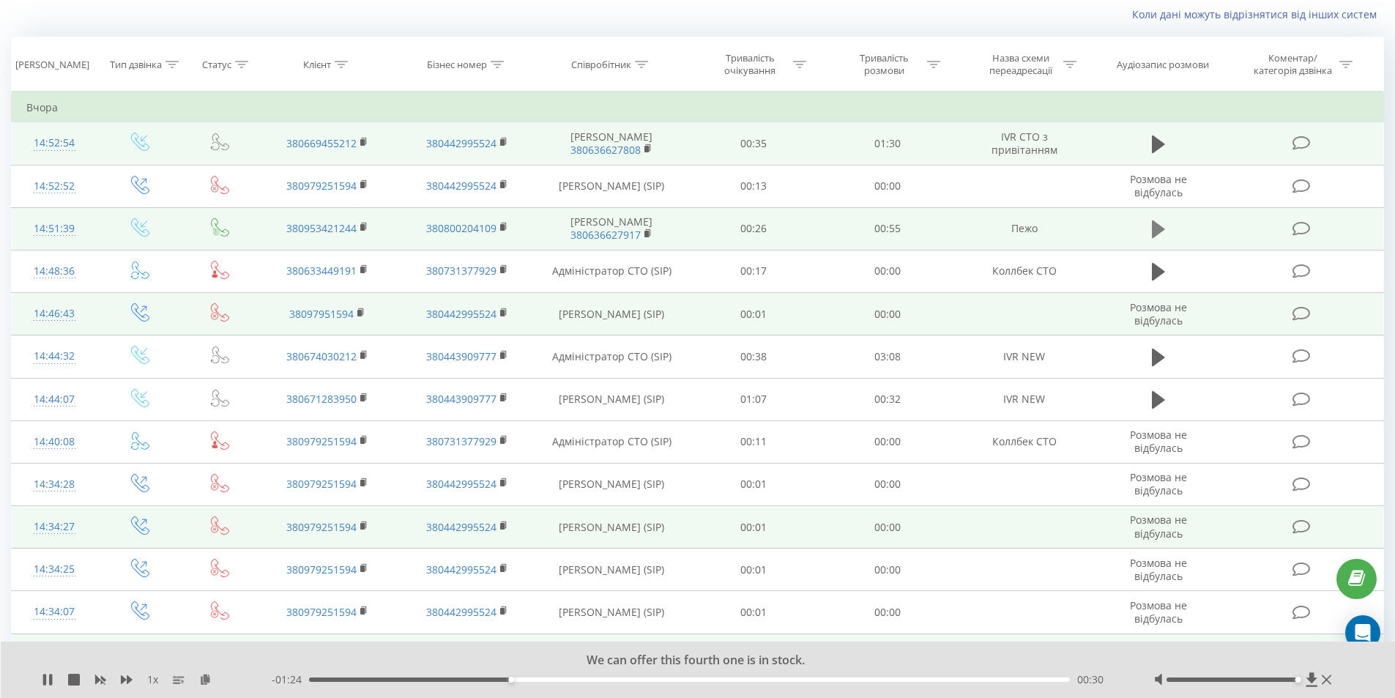
click at [1153, 223] on icon at bounding box center [1158, 229] width 13 height 18
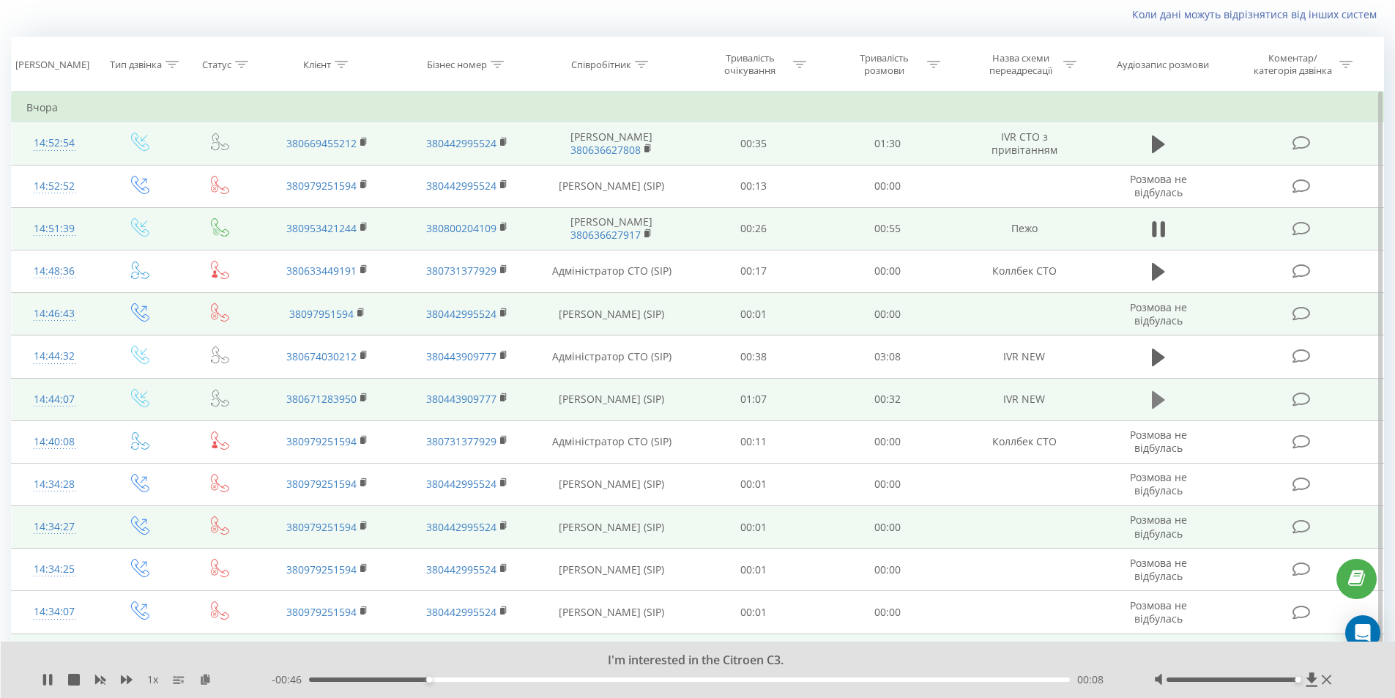
click at [1154, 393] on icon at bounding box center [1158, 400] width 13 height 18
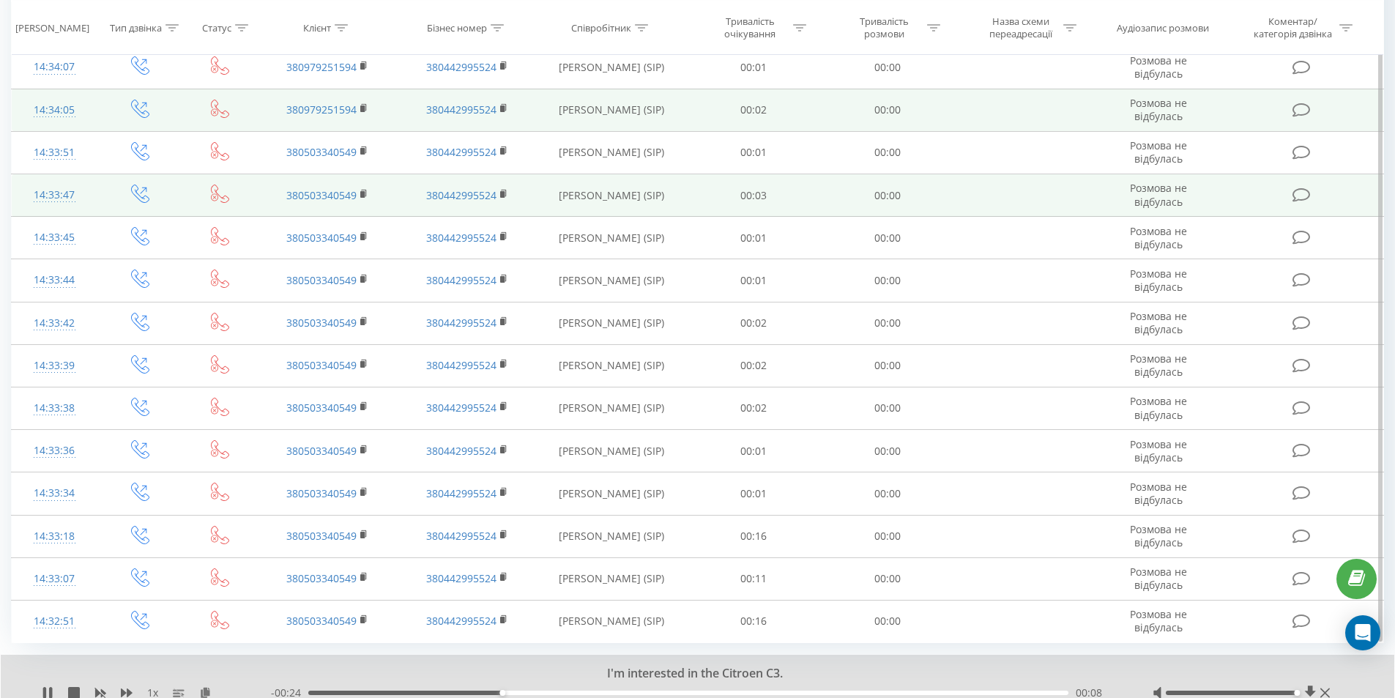
scroll to position [698, 0]
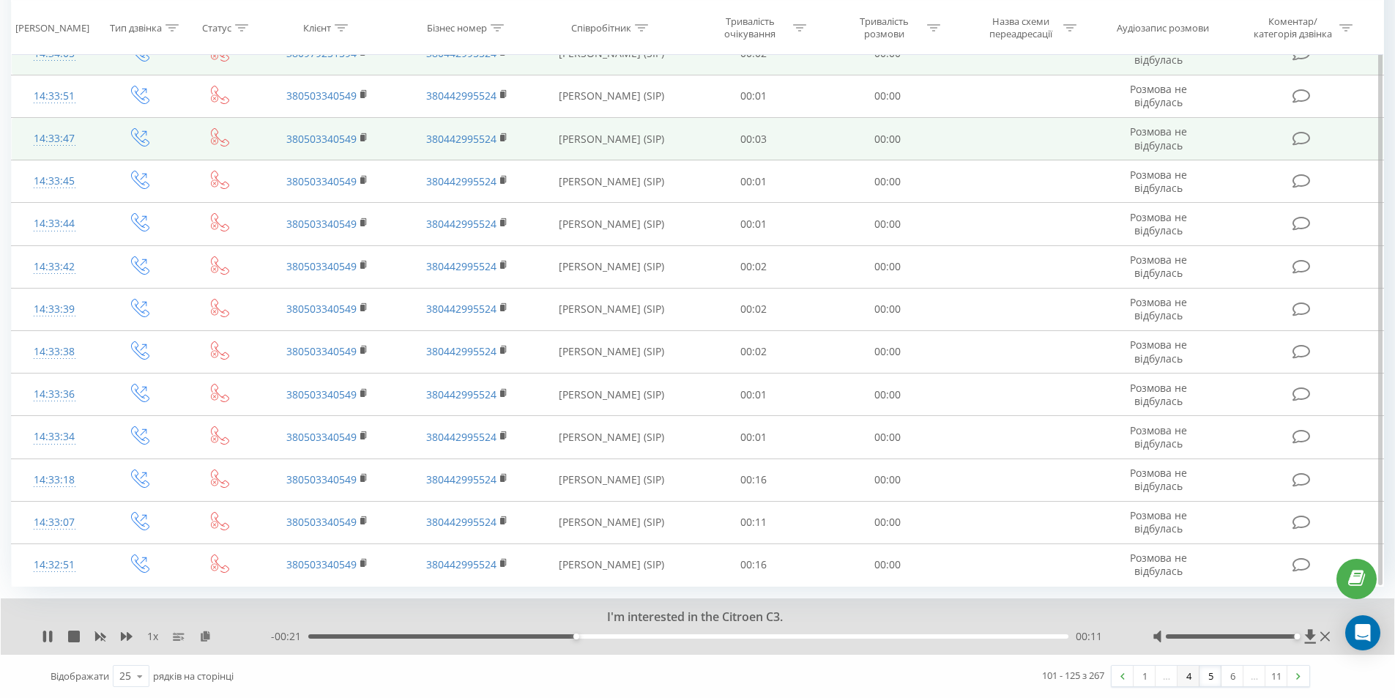
click at [1192, 672] on link "4" at bounding box center [1189, 676] width 22 height 21
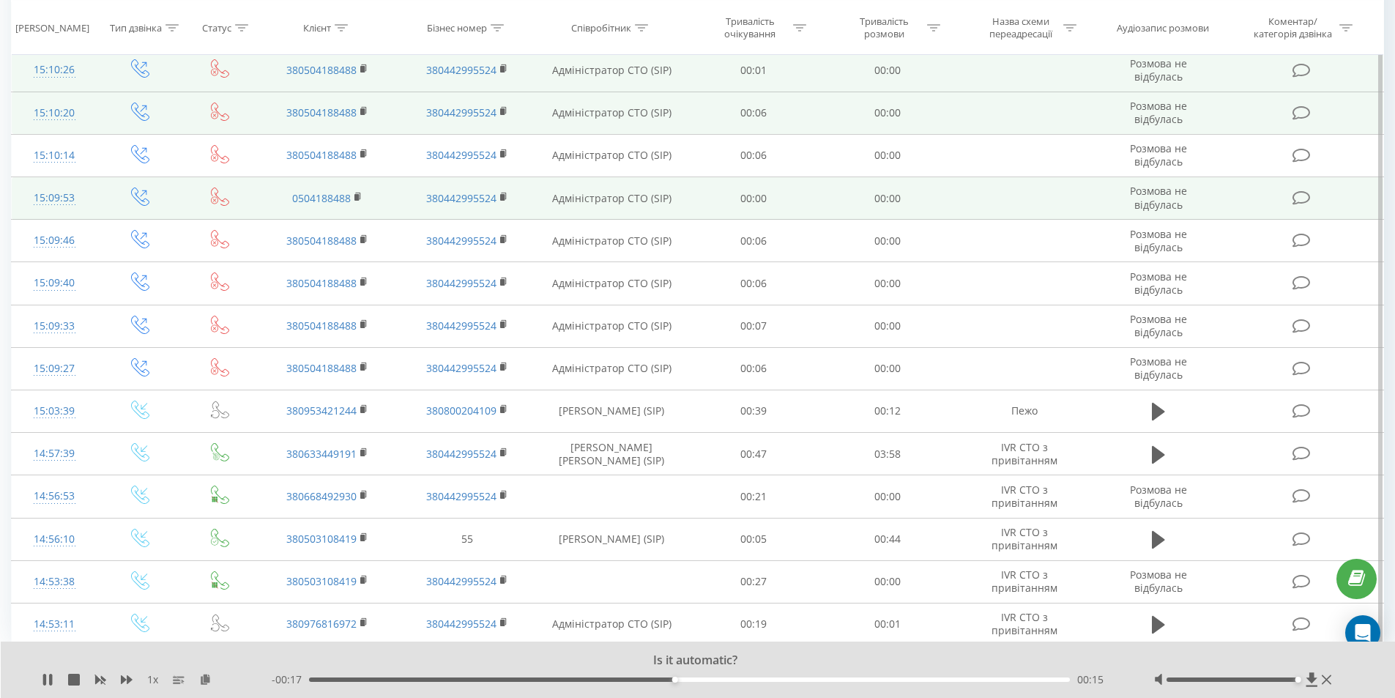
scroll to position [642, 0]
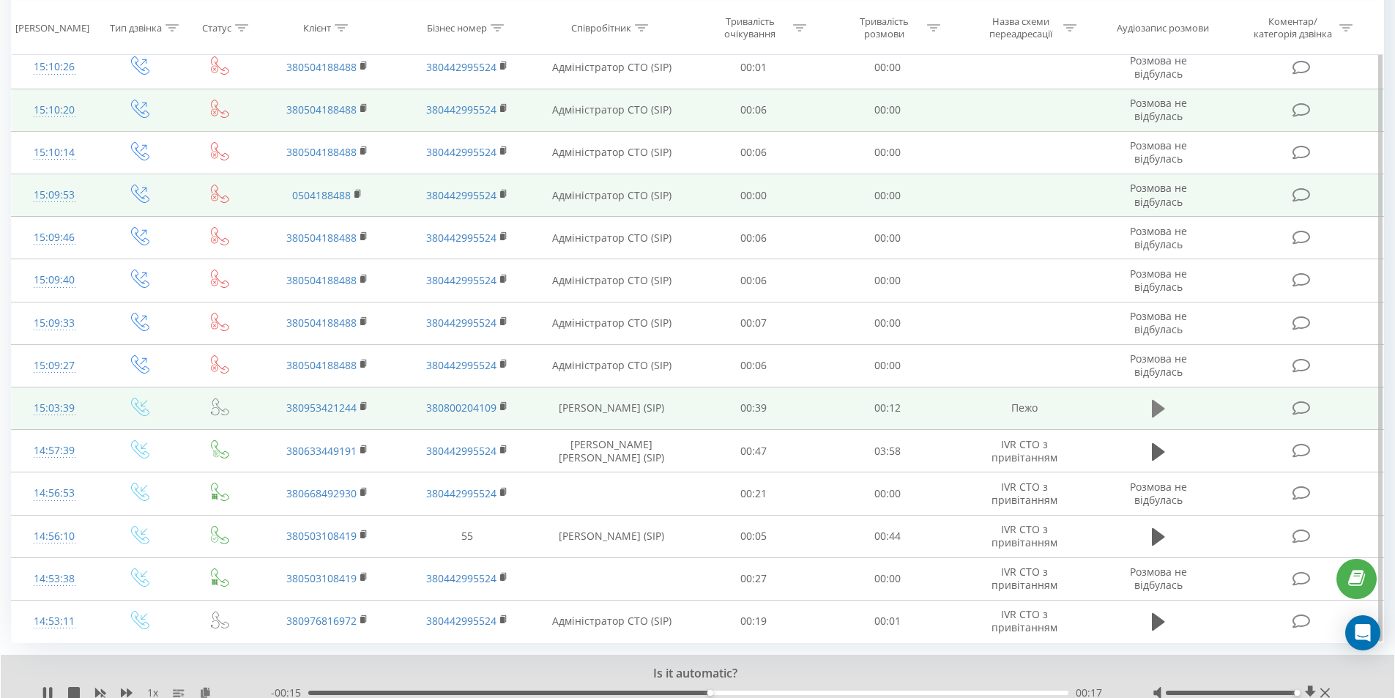
click at [1158, 404] on icon at bounding box center [1158, 409] width 13 height 18
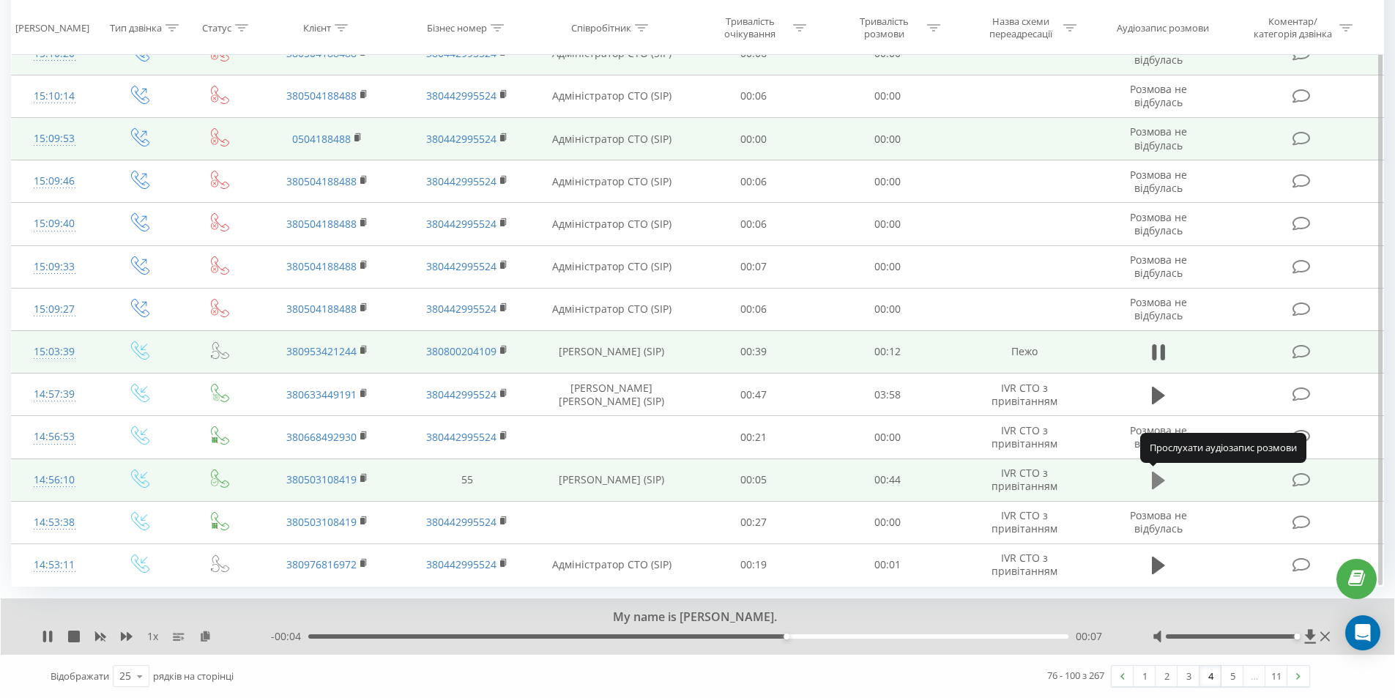
click at [1158, 480] on icon at bounding box center [1158, 481] width 13 height 18
click at [1165, 483] on icon at bounding box center [1162, 480] width 4 height 16
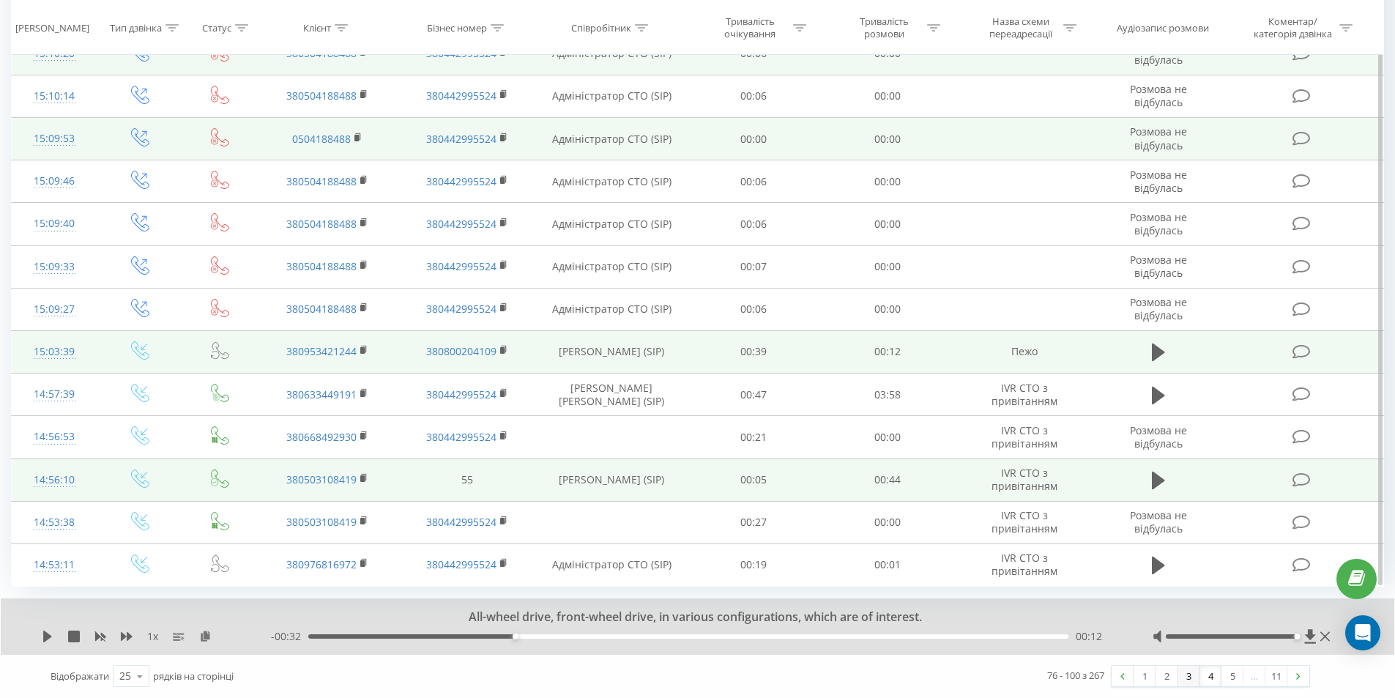
click at [1189, 678] on link "3" at bounding box center [1189, 676] width 22 height 21
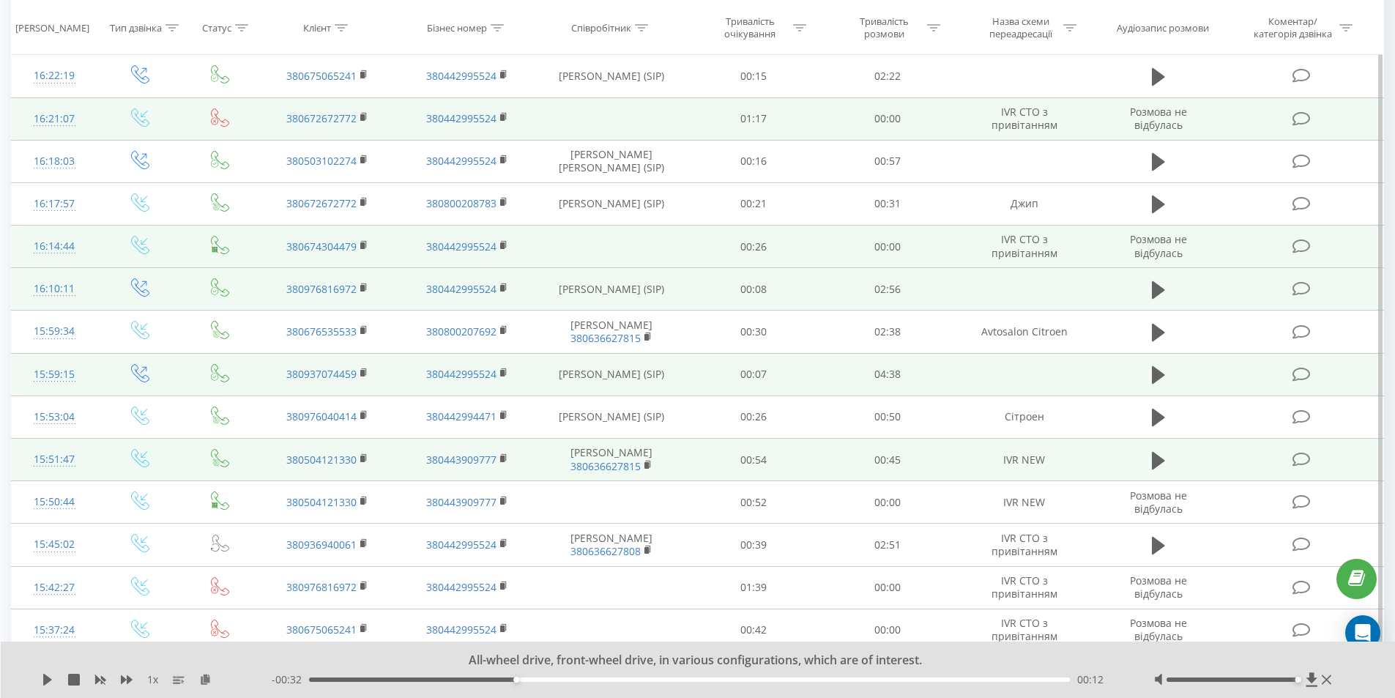
scroll to position [390, 0]
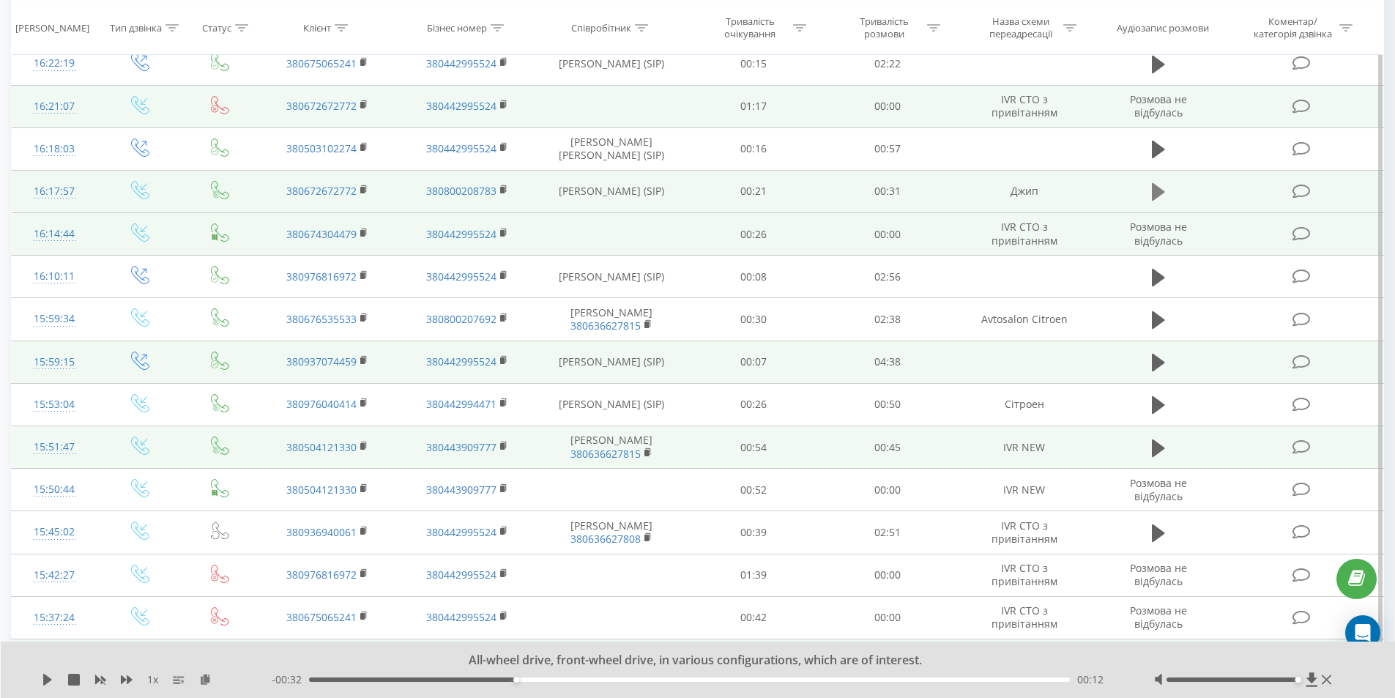
click at [1149, 202] on button at bounding box center [1159, 192] width 22 height 22
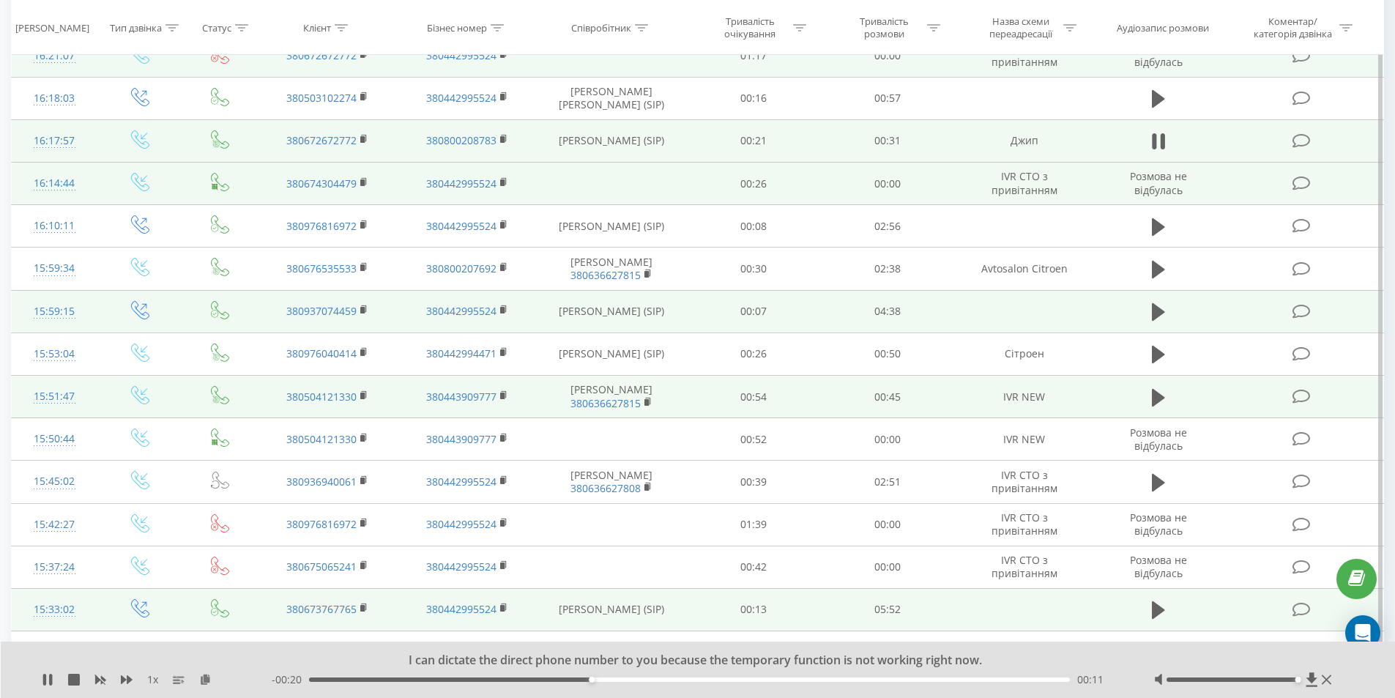
scroll to position [536, 0]
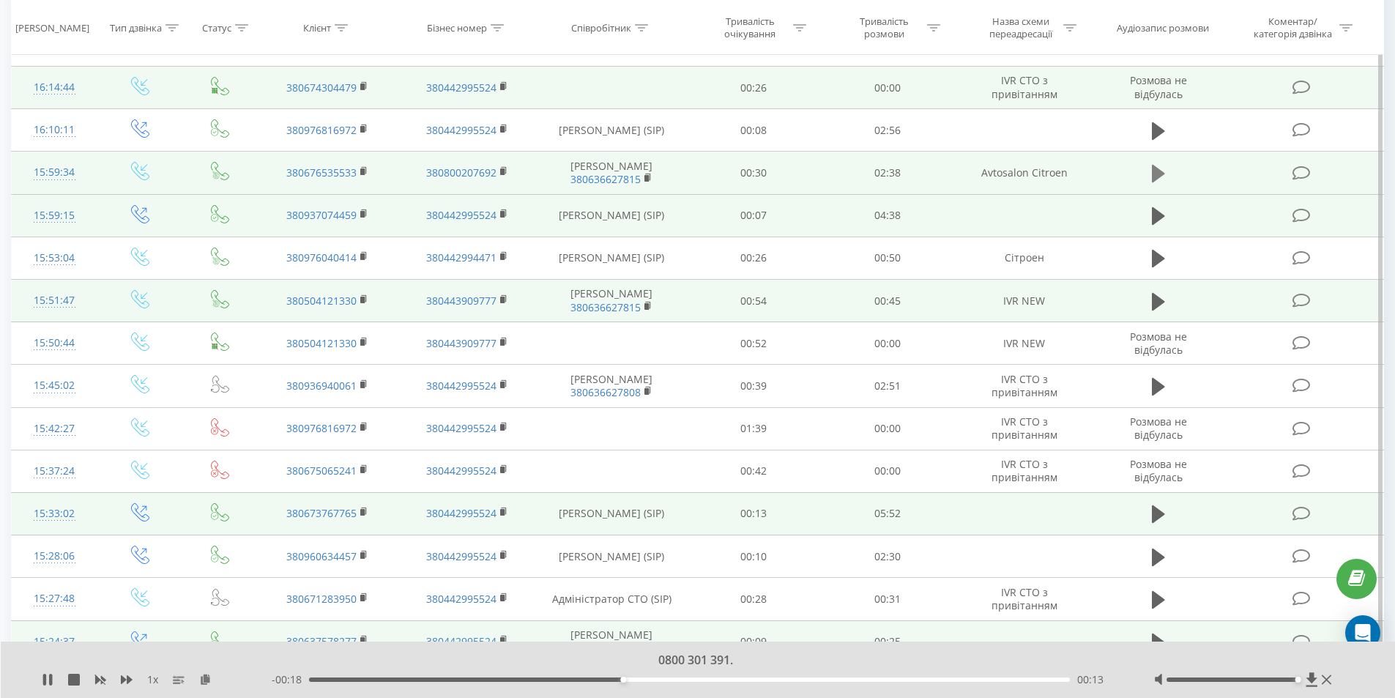
click at [1158, 176] on icon at bounding box center [1158, 174] width 13 height 18
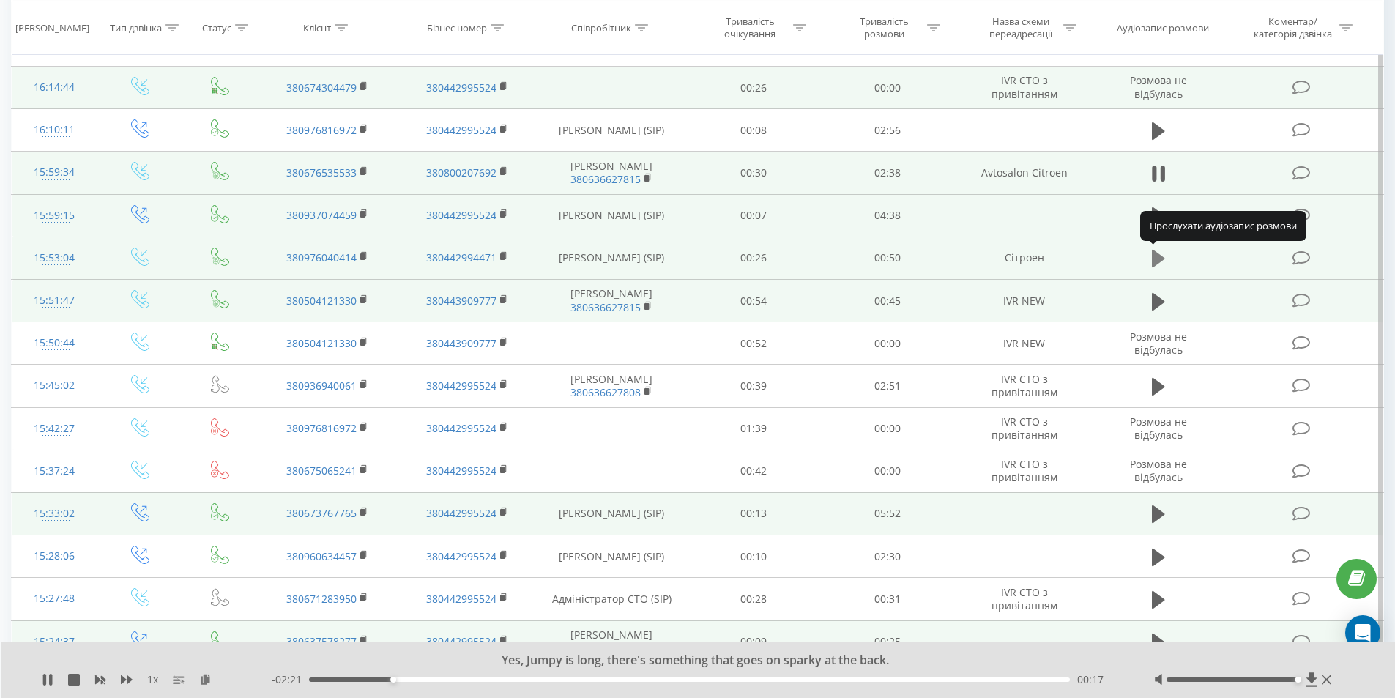
click at [1158, 261] on icon at bounding box center [1158, 259] width 13 height 18
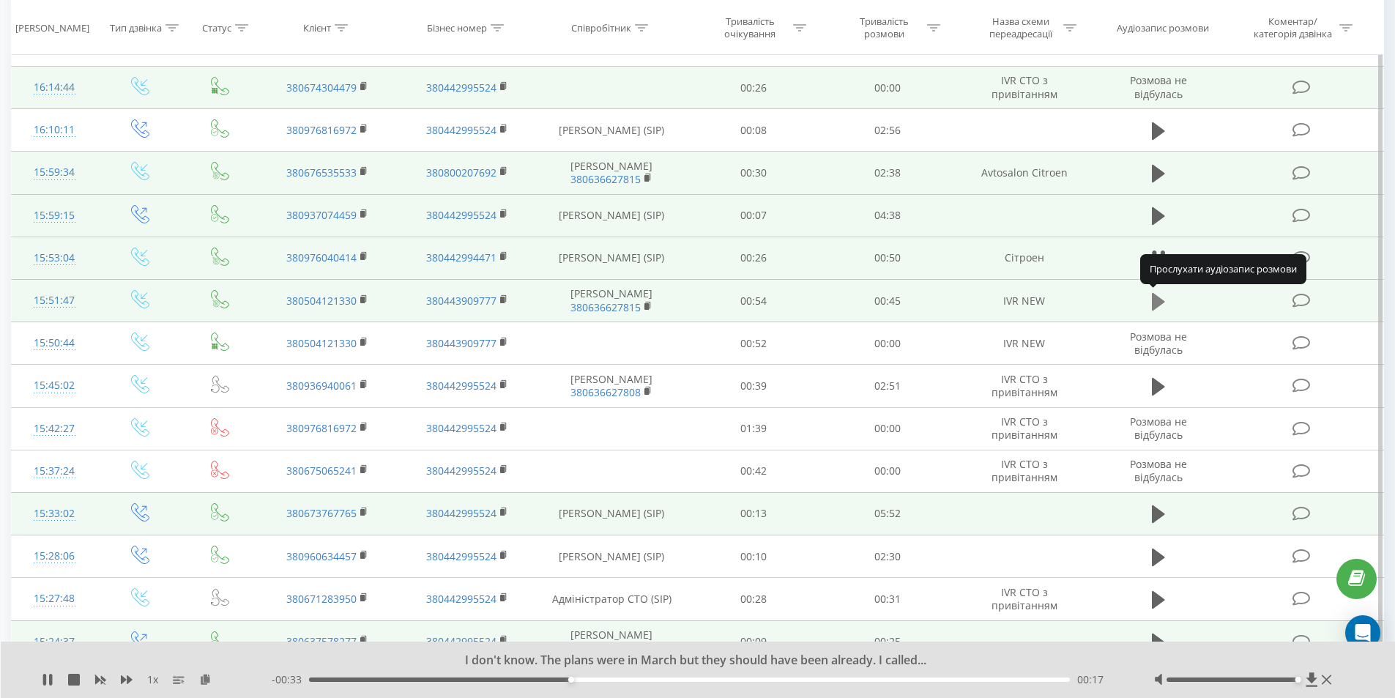
click at [1158, 299] on icon at bounding box center [1158, 301] width 13 height 18
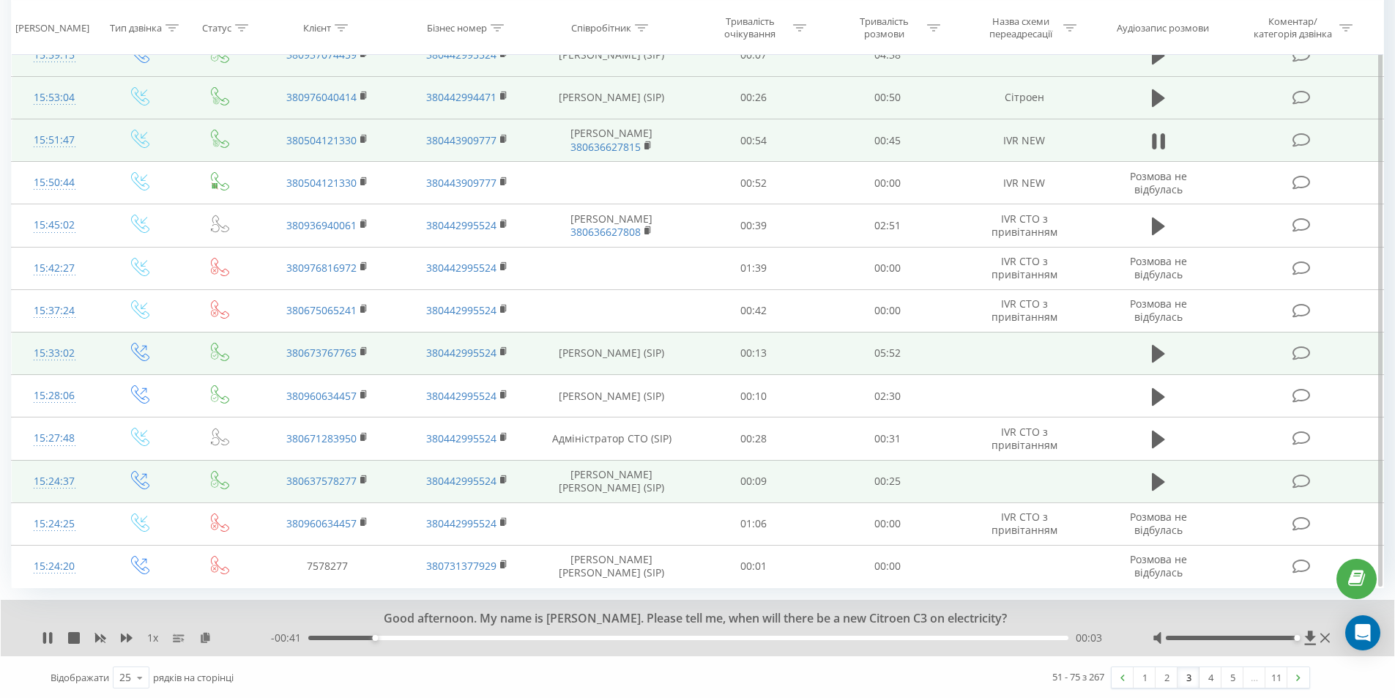
scroll to position [698, 0]
click at [1172, 678] on link "2" at bounding box center [1167, 676] width 22 height 21
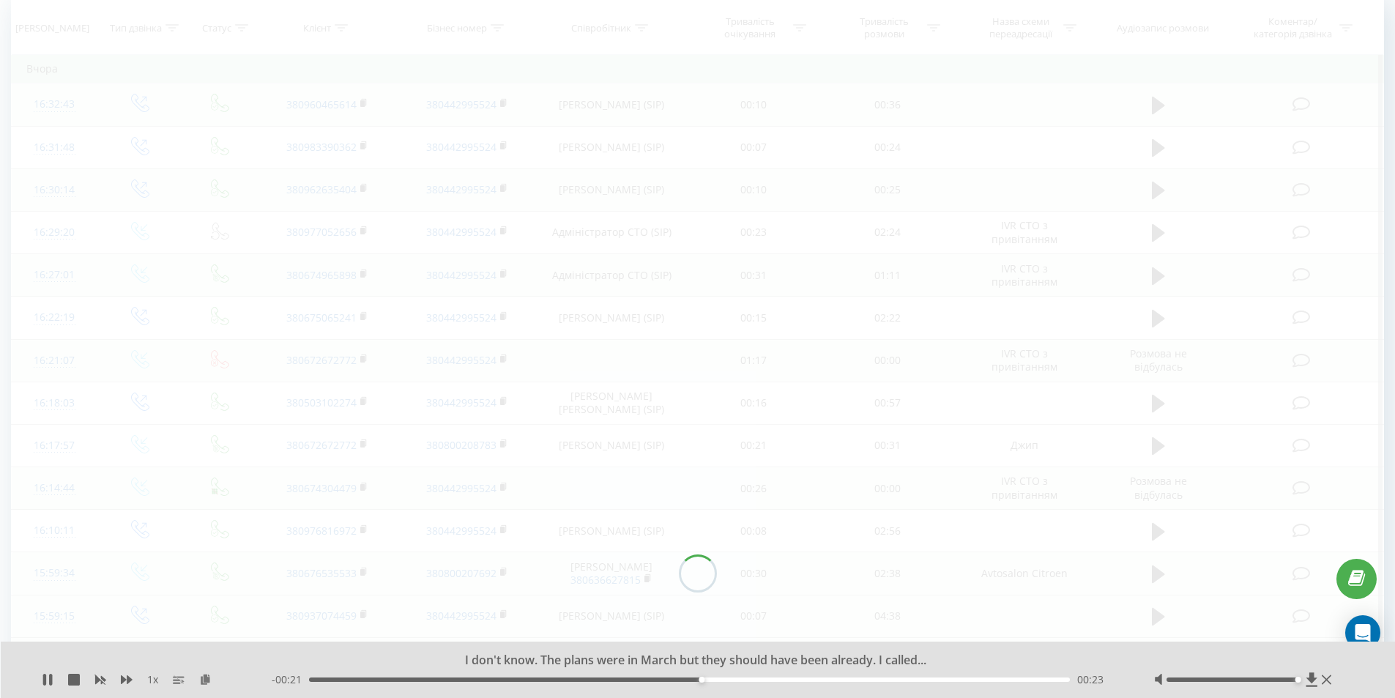
scroll to position [97, 0]
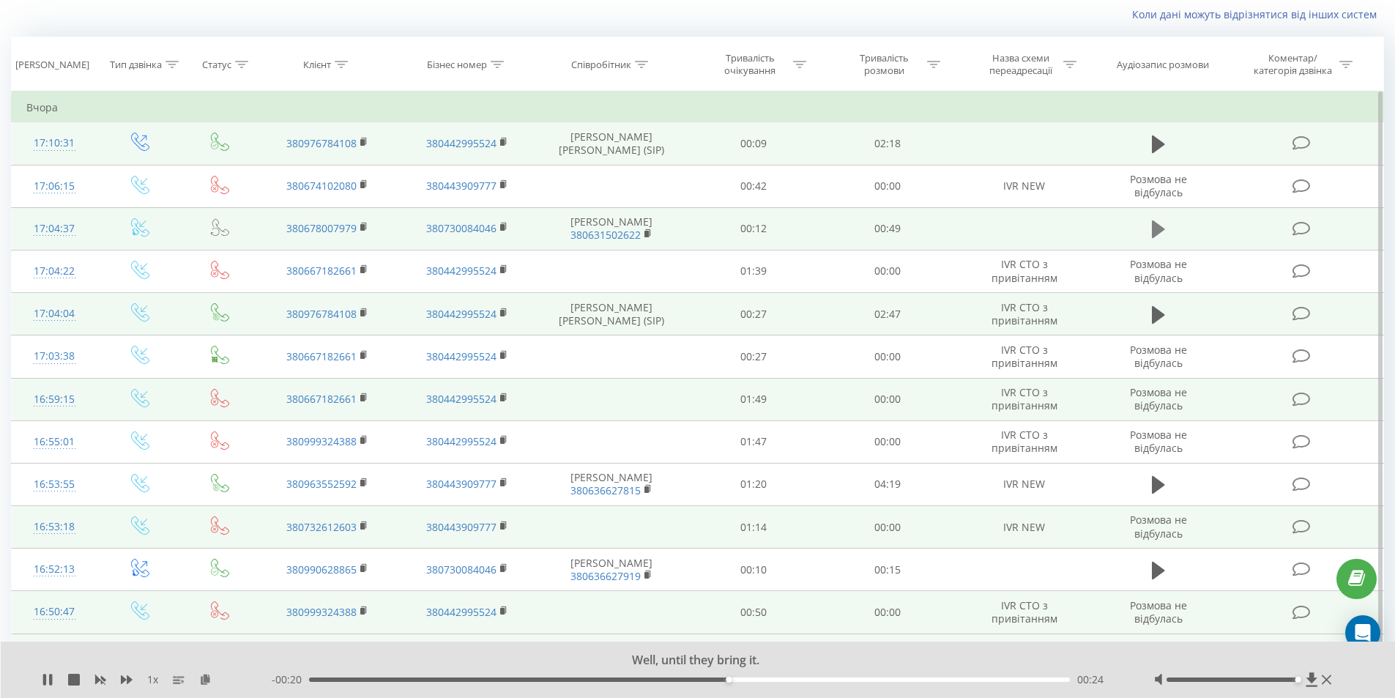
click at [1155, 231] on icon at bounding box center [1158, 229] width 13 height 18
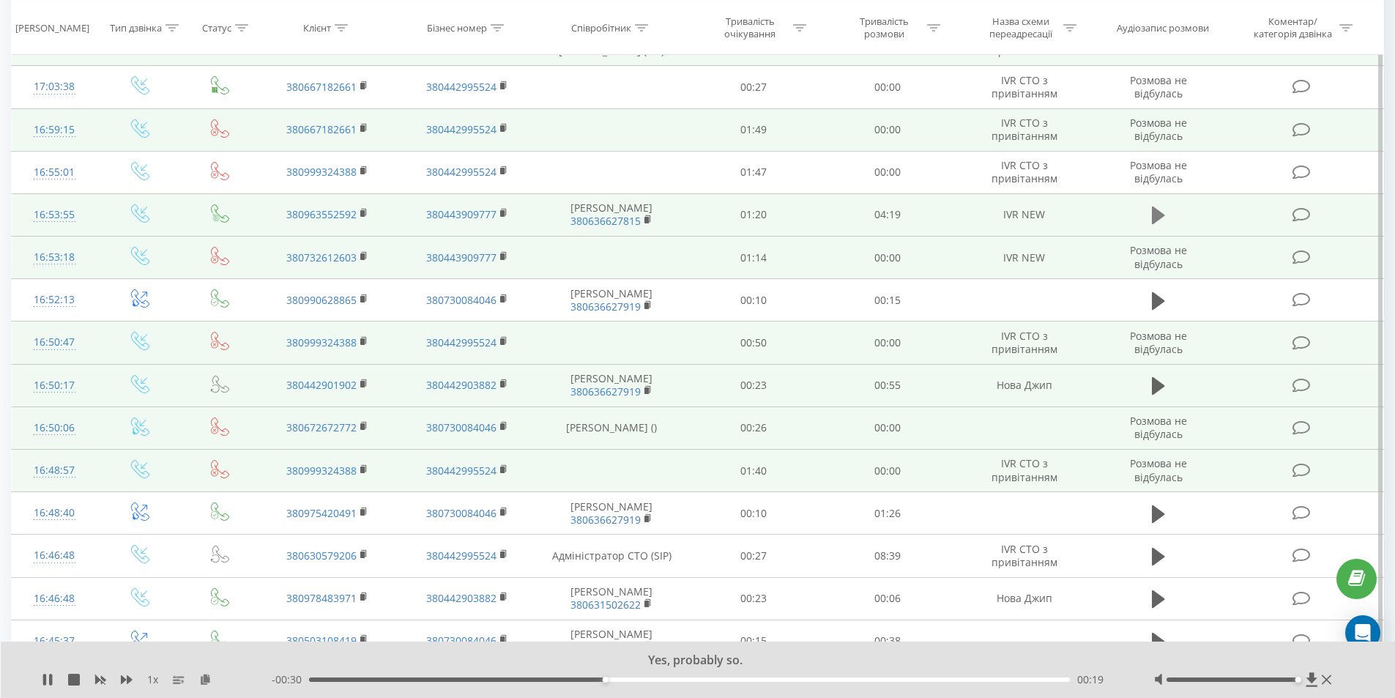
scroll to position [439, 0]
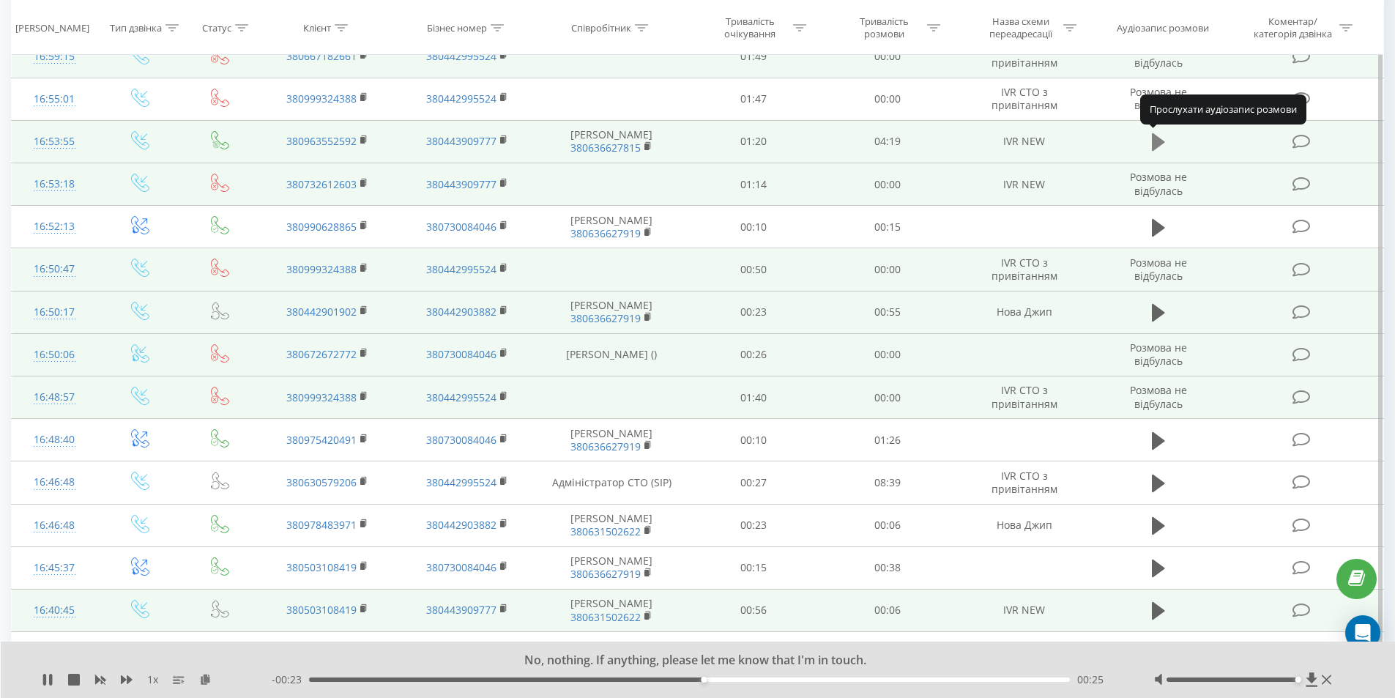
click at [1160, 138] on icon at bounding box center [1158, 142] width 13 height 21
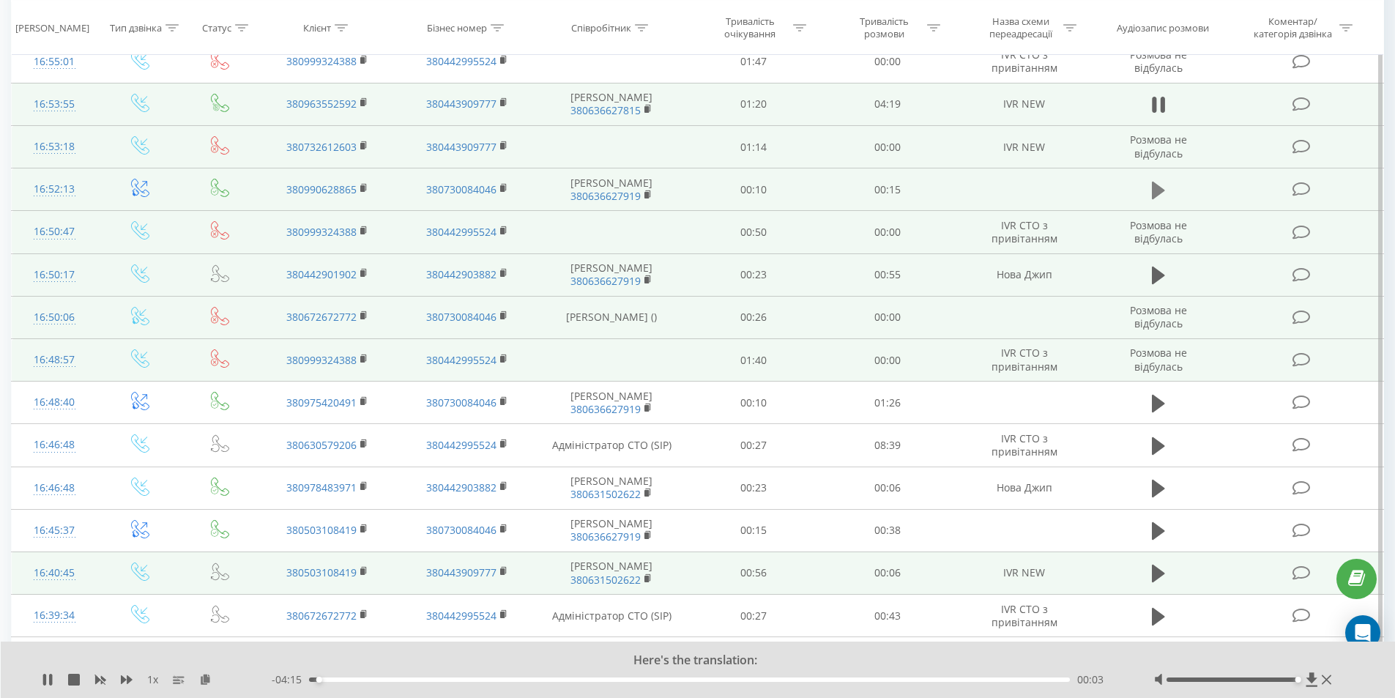
scroll to position [478, 0]
click at [1154, 195] on icon at bounding box center [1158, 189] width 13 height 18
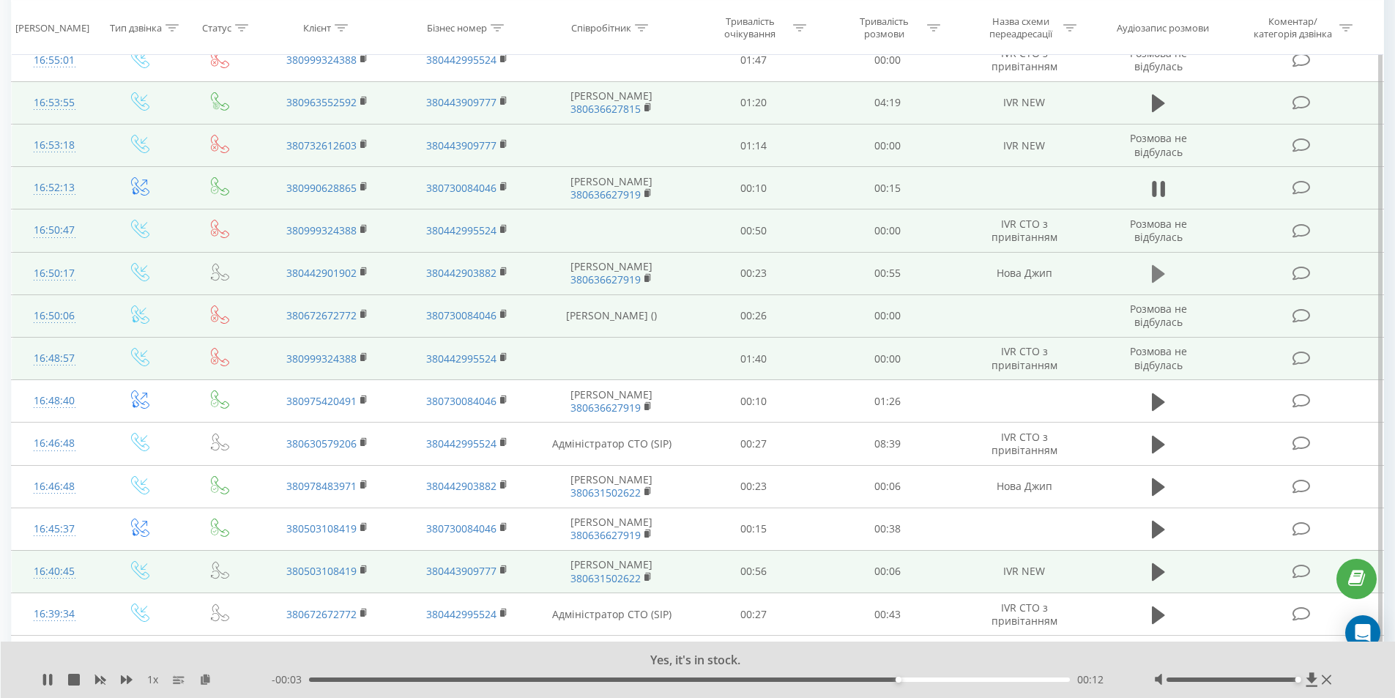
click at [1153, 272] on icon at bounding box center [1158, 274] width 13 height 18
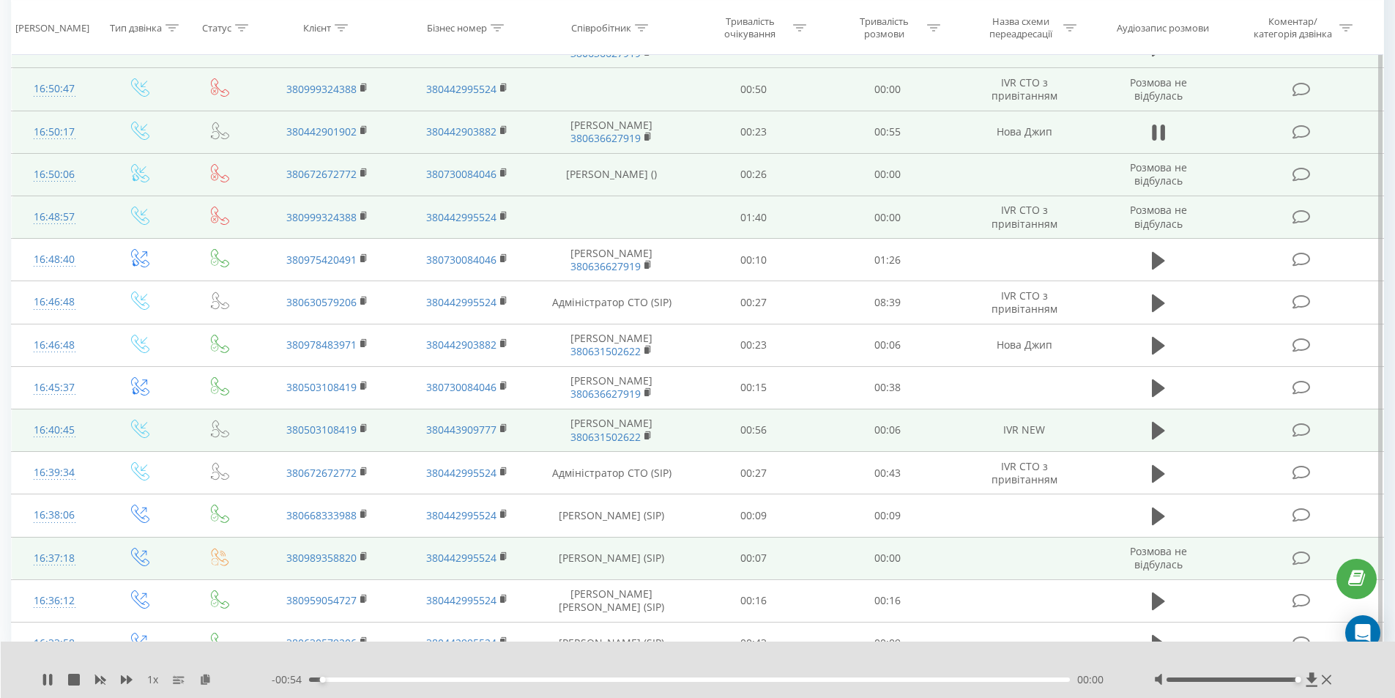
scroll to position [625, 0]
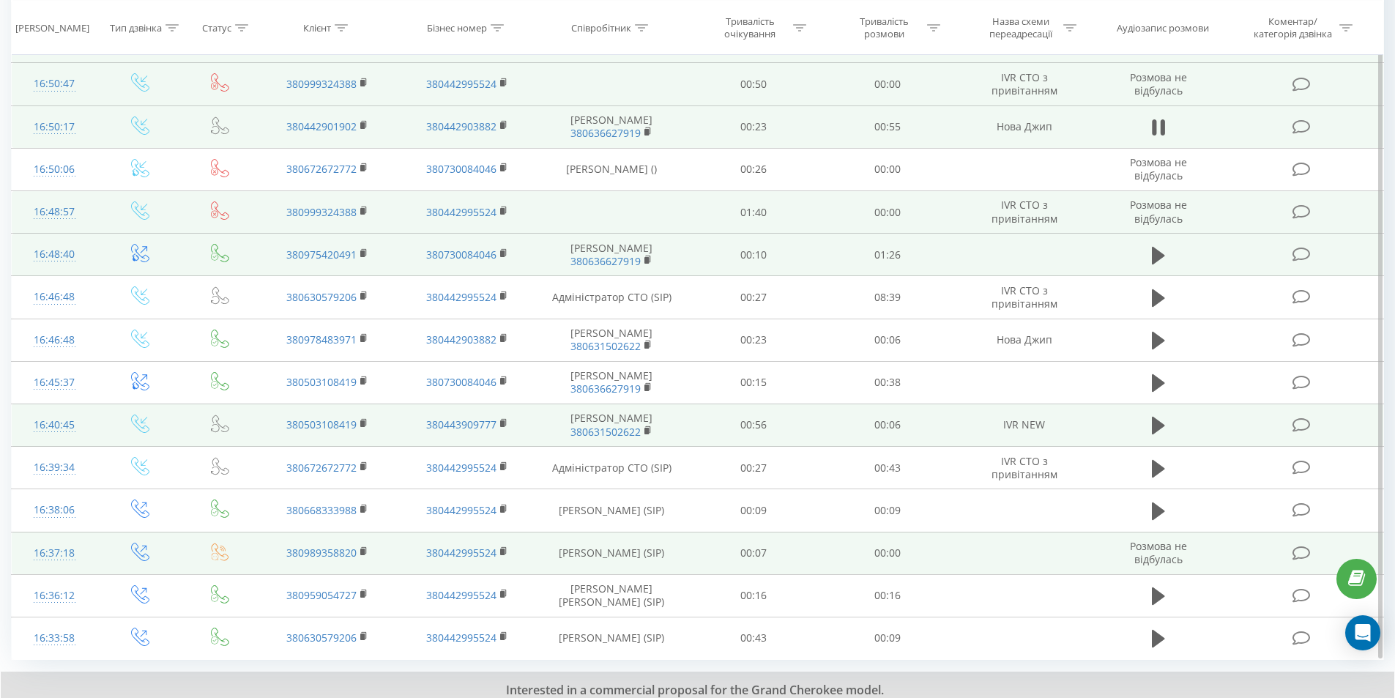
click at [1163, 273] on td at bounding box center [1158, 255] width 129 height 42
click at [1155, 256] on icon at bounding box center [1158, 256] width 13 height 18
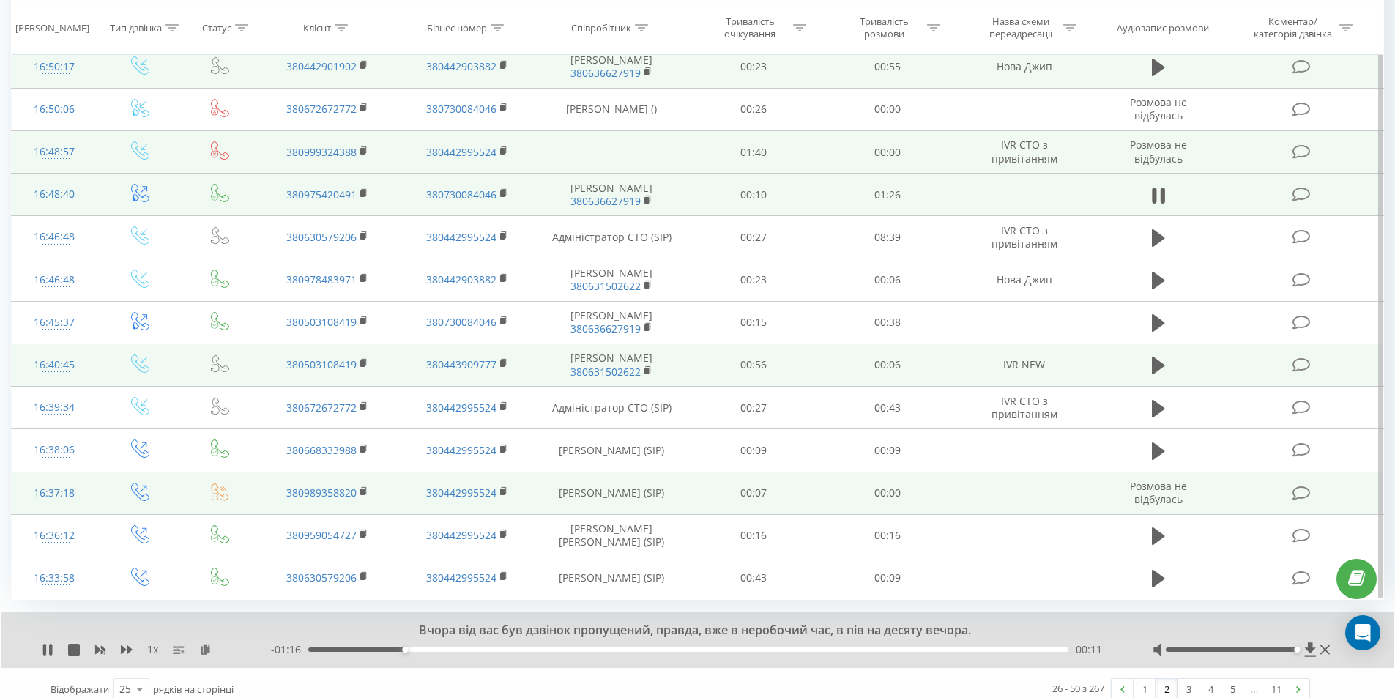
scroll to position [698, 0]
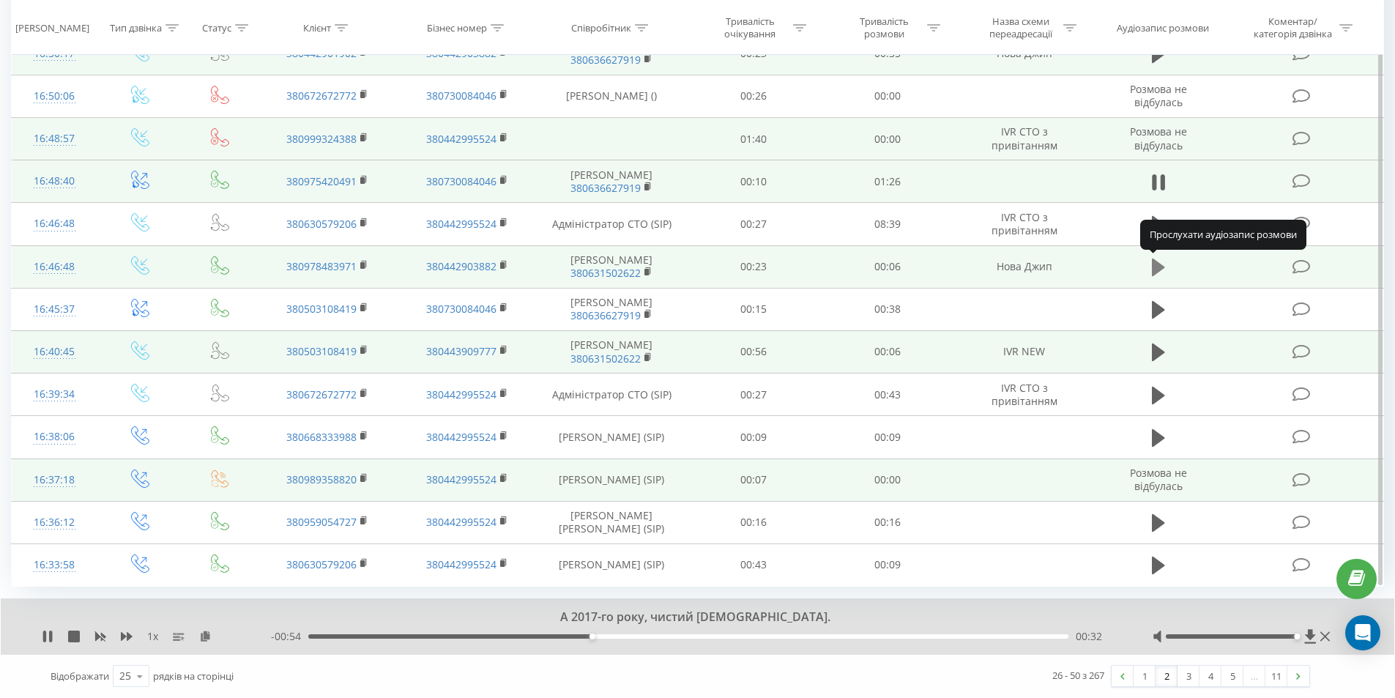
click at [1156, 267] on icon at bounding box center [1158, 268] width 13 height 18
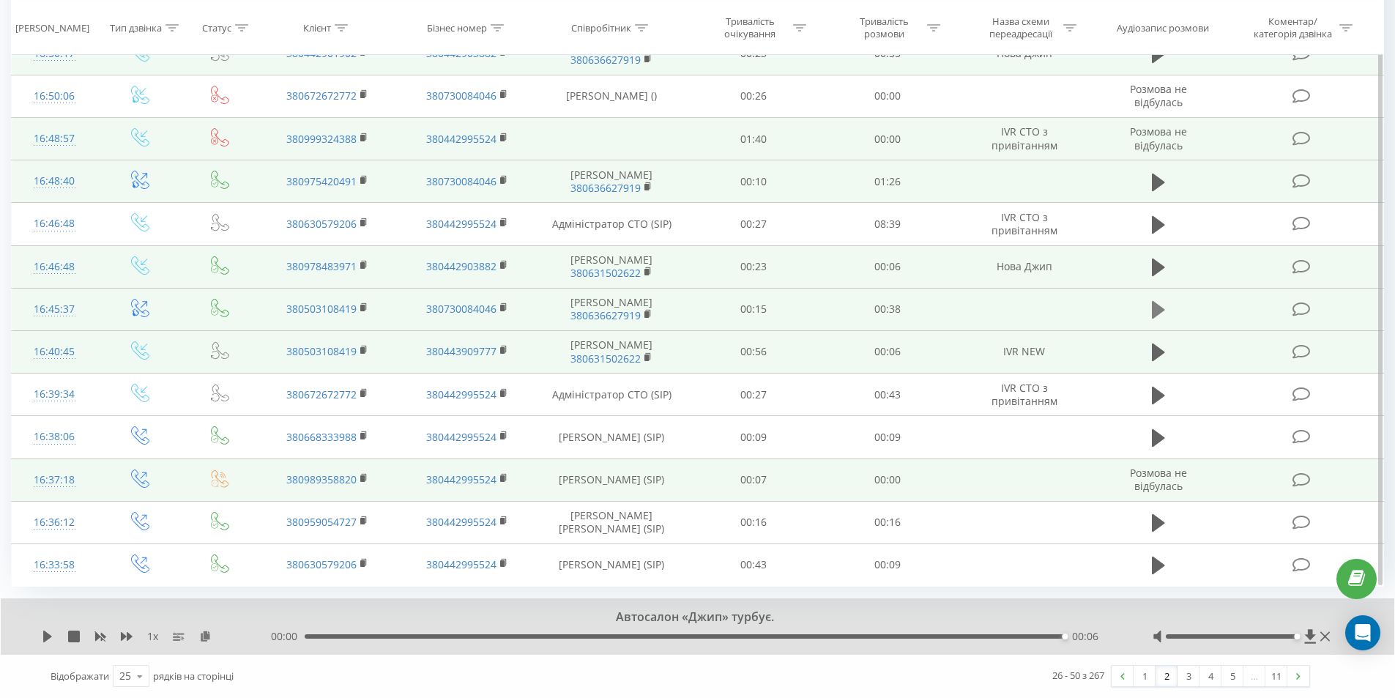
click at [1156, 308] on icon at bounding box center [1158, 310] width 13 height 18
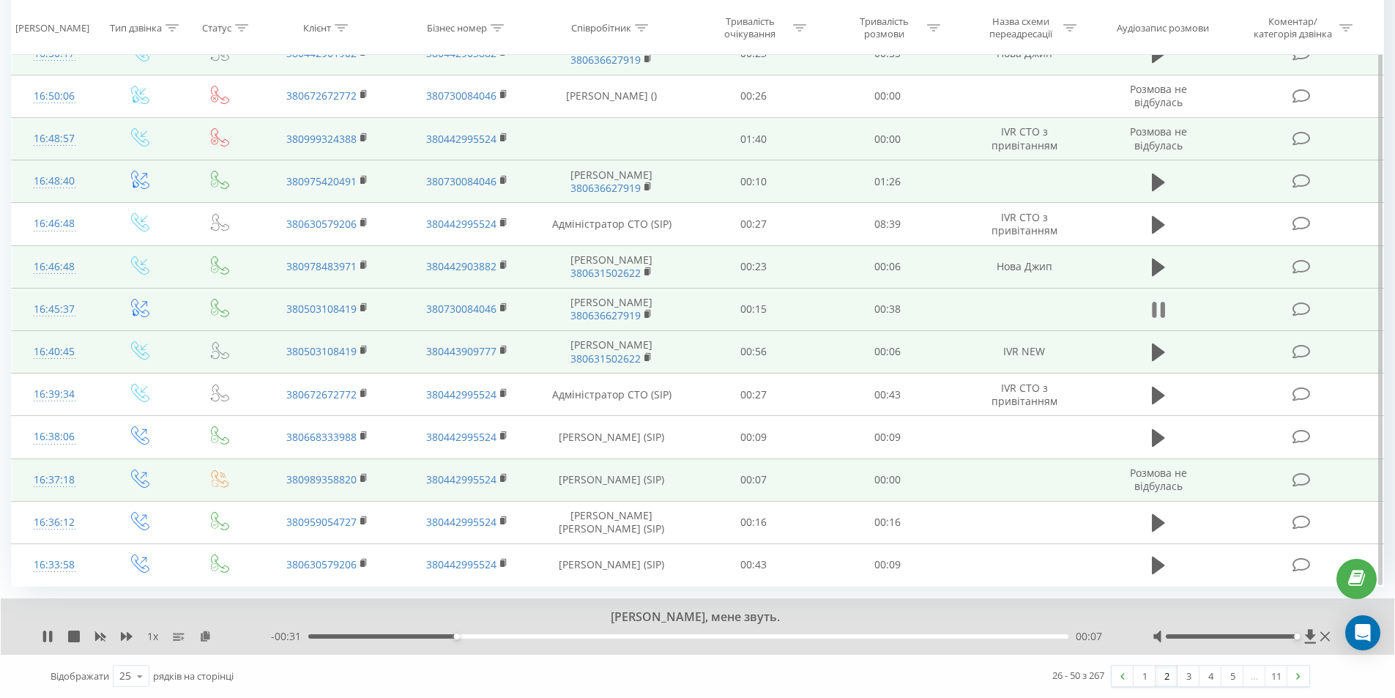
click at [1165, 303] on icon at bounding box center [1162, 310] width 4 height 16
click at [1165, 303] on icon at bounding box center [1158, 310] width 13 height 21
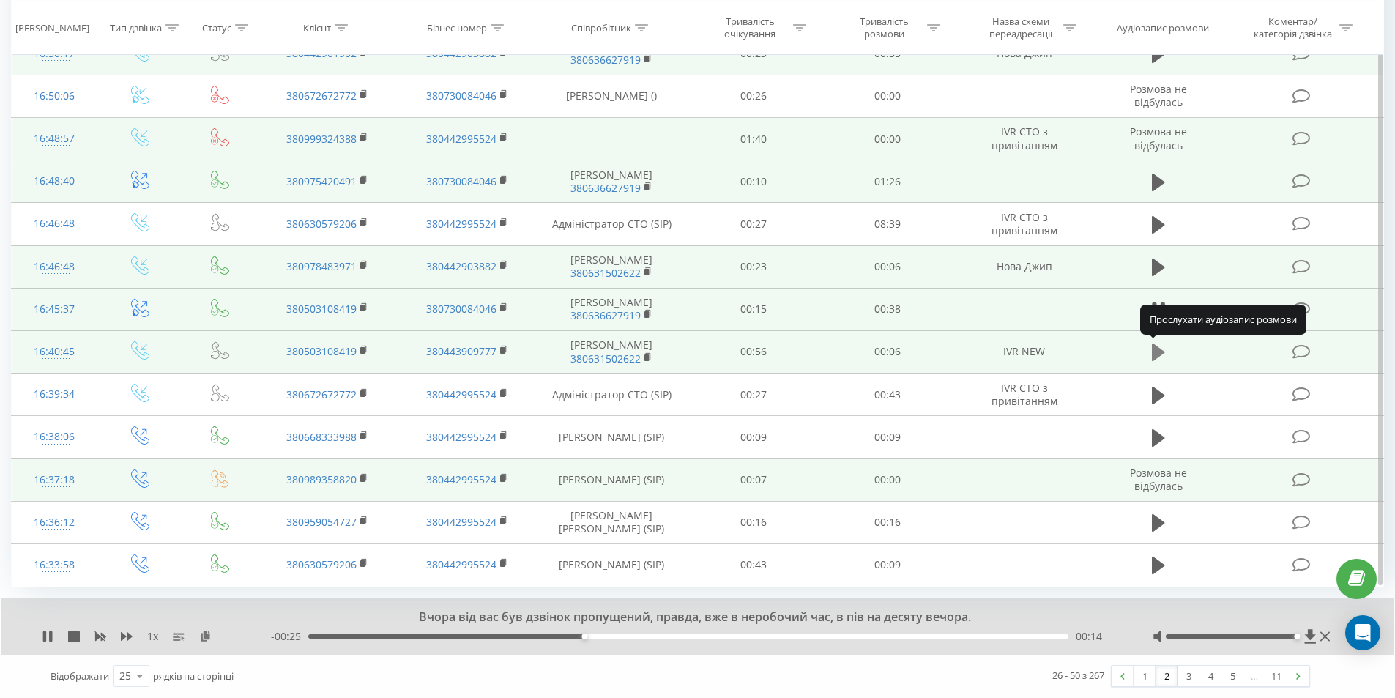
click at [1160, 351] on icon at bounding box center [1158, 352] width 13 height 18
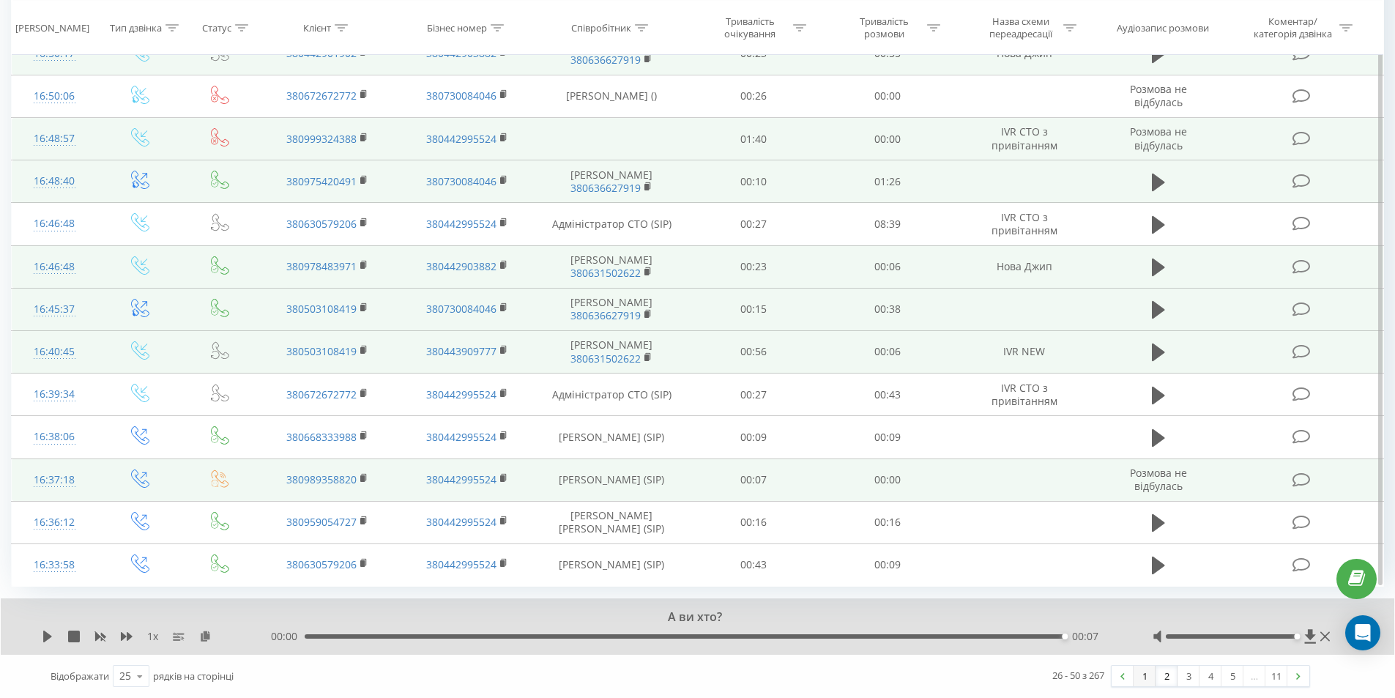
click at [1143, 680] on link "1" at bounding box center [1145, 676] width 22 height 21
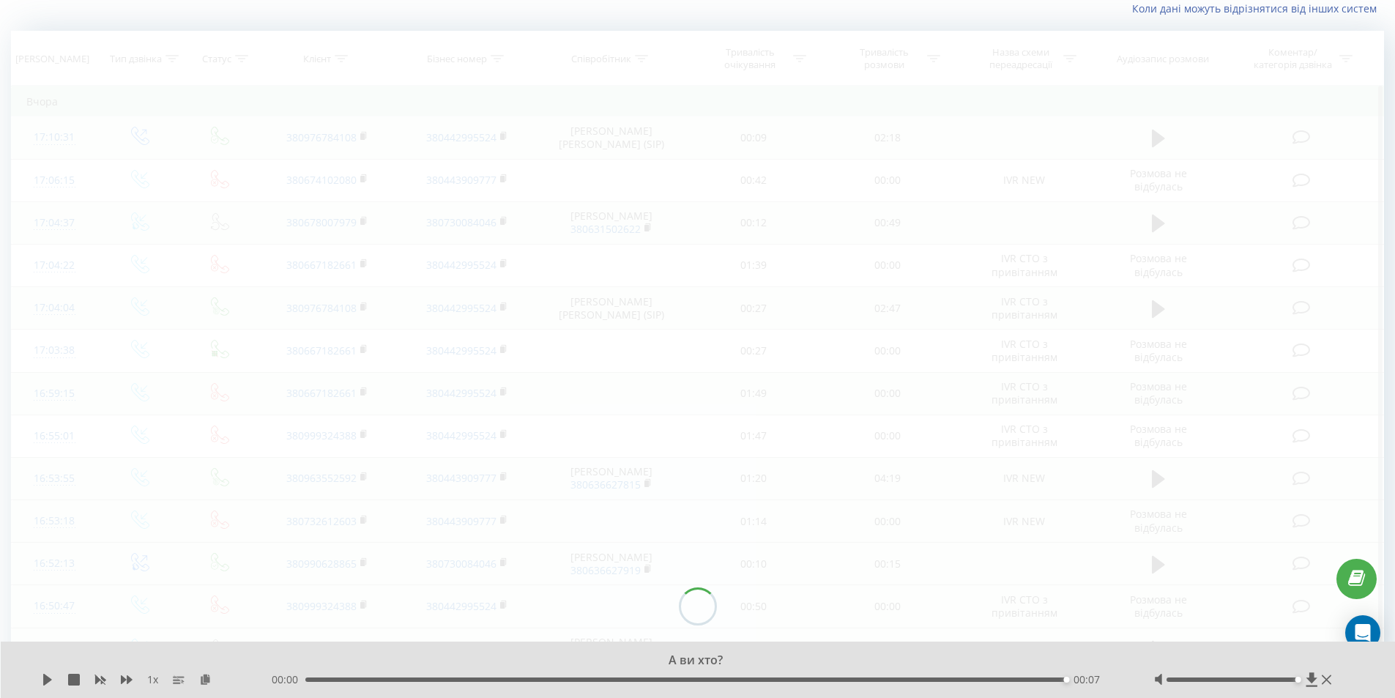
scroll to position [97, 0]
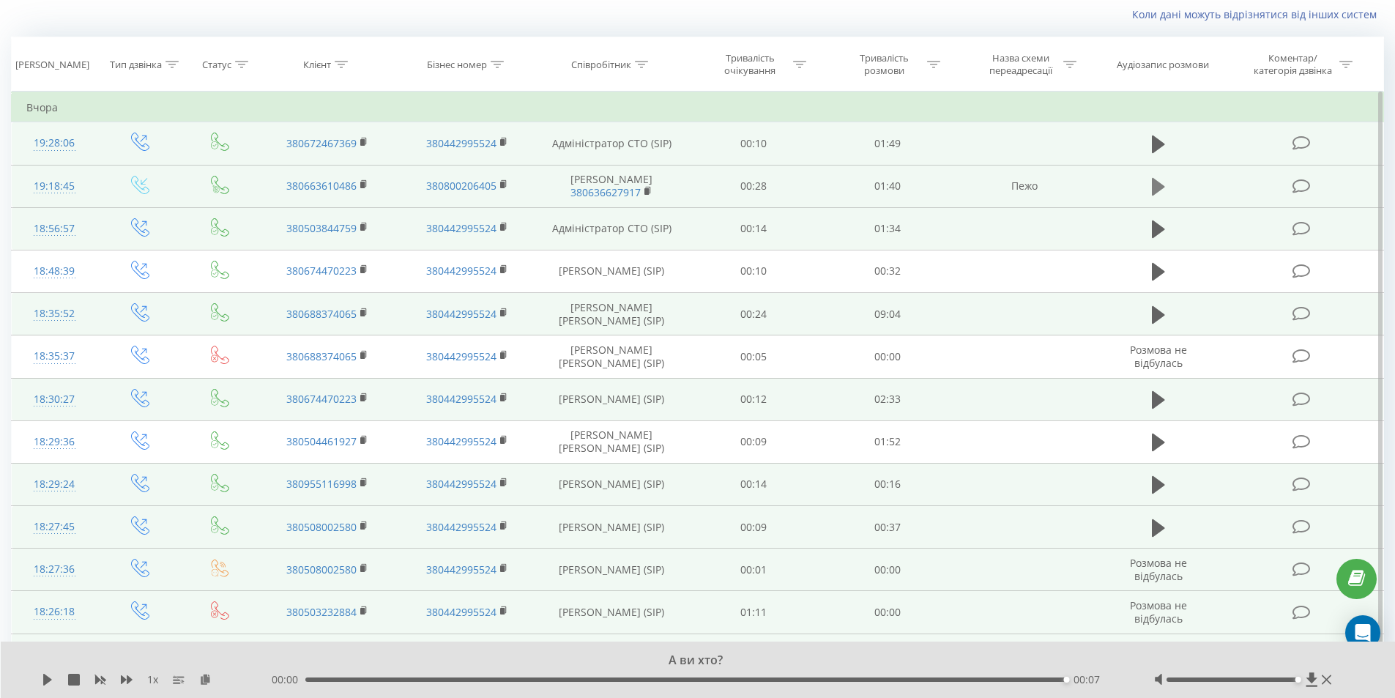
click at [1161, 185] on icon at bounding box center [1158, 187] width 13 height 18
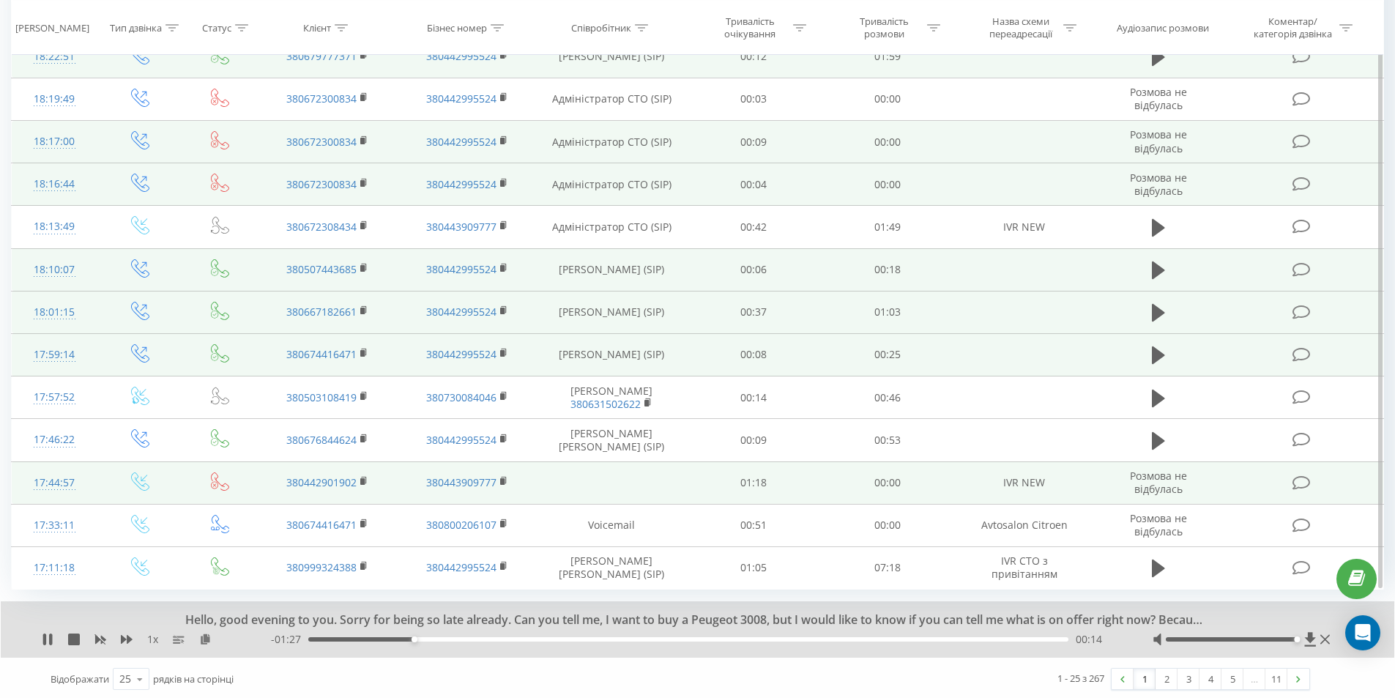
scroll to position [698, 0]
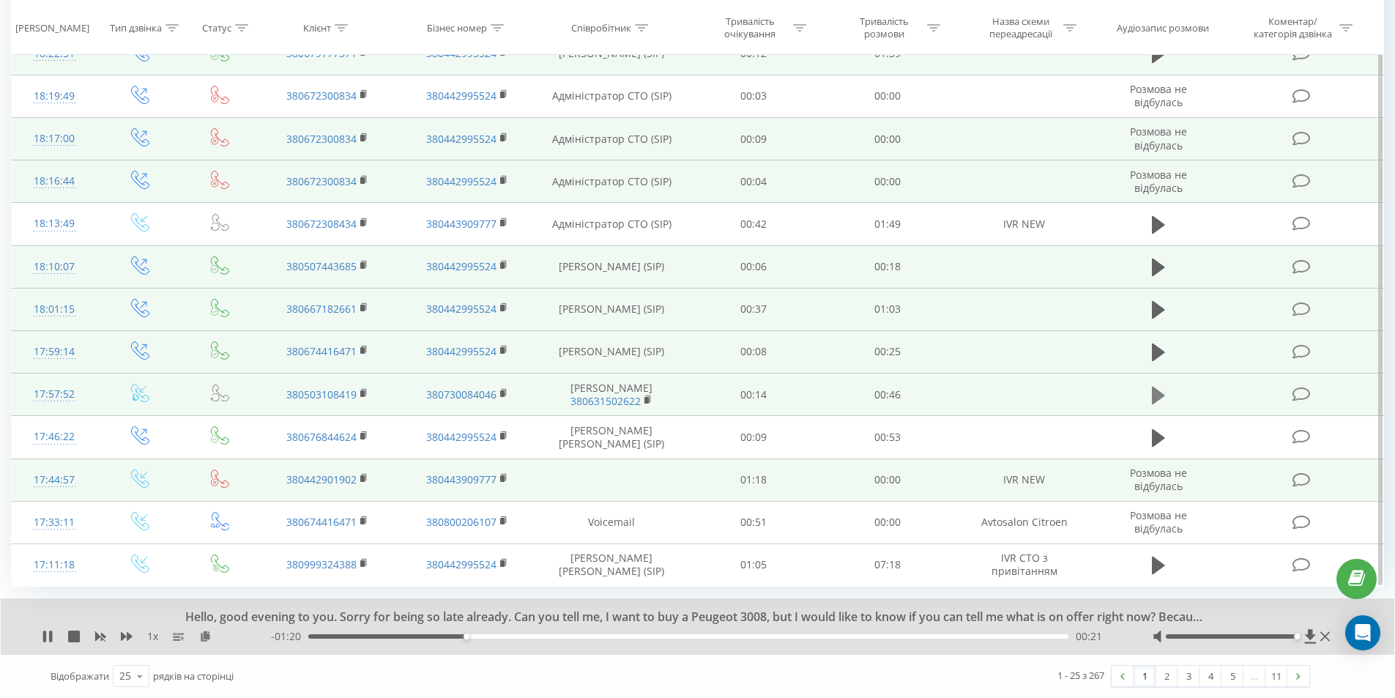
click at [1154, 401] on icon at bounding box center [1158, 395] width 13 height 18
click at [1159, 394] on icon at bounding box center [1158, 395] width 13 height 21
